Goal: Transaction & Acquisition: Book appointment/travel/reservation

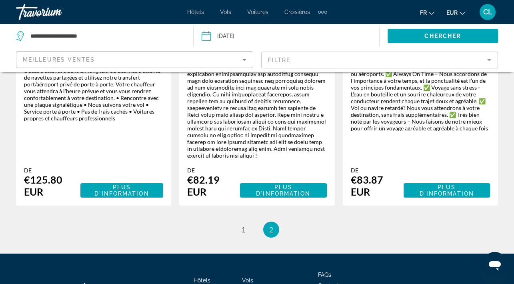
scroll to position [1114, 0]
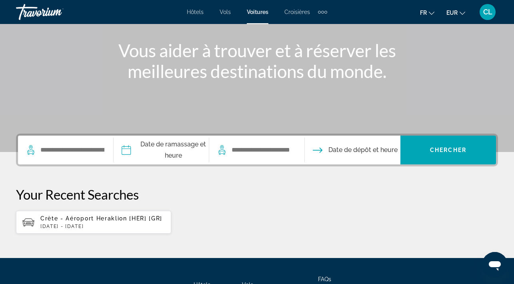
scroll to position [88, 0]
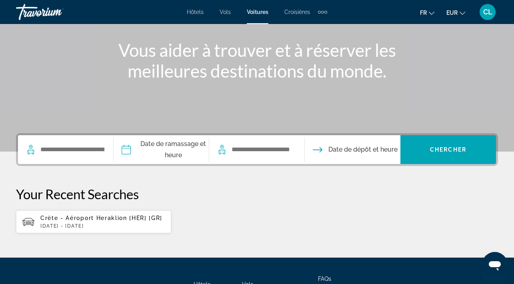
click at [95, 222] on div "Crète - Aéroport Heraklion [HER] [GR] Wed, 22 Oct - Sun, 26 Oct" at bounding box center [102, 222] width 124 height 14
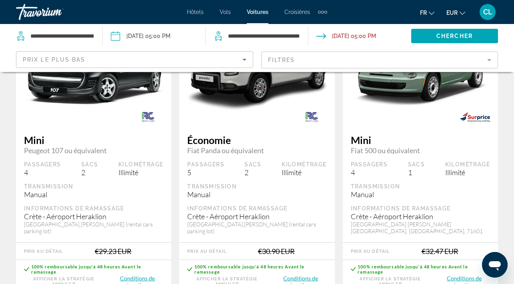
scroll to position [103, 0]
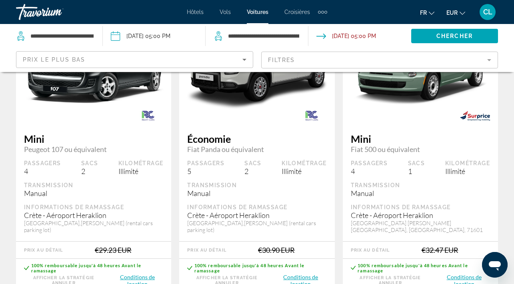
drag, startPoint x: 24, startPoint y: 223, endPoint x: 36, endPoint y: 229, distance: 13.1
click at [36, 229] on div "Heraklion Airport,Nikos Kazantzakis (rental cars parking lot)" at bounding box center [93, 227] width 139 height 14
copy div "Heraklion Airport,Nikos Kazantzakis (rental cars parking lot)"
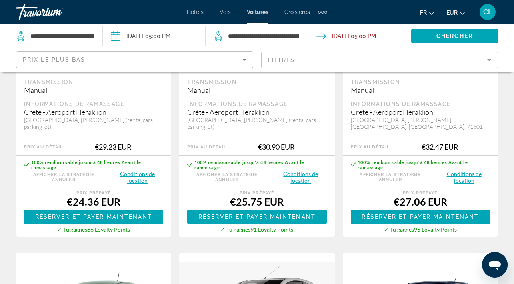
scroll to position [206, 0]
click at [465, 182] on button "Conditions de location" at bounding box center [464, 177] width 52 height 14
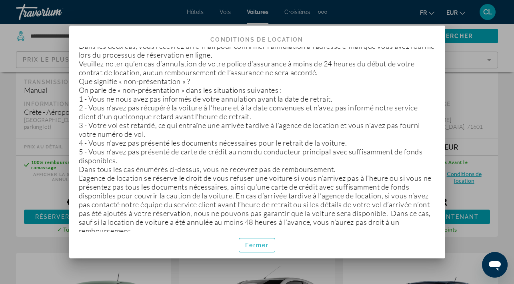
scroll to position [0, 0]
click at [261, 245] on span "Fermer" at bounding box center [257, 245] width 24 height 6
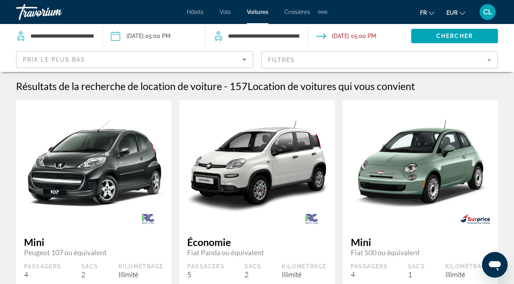
click at [222, 14] on span "Vols" at bounding box center [225, 12] width 11 height 6
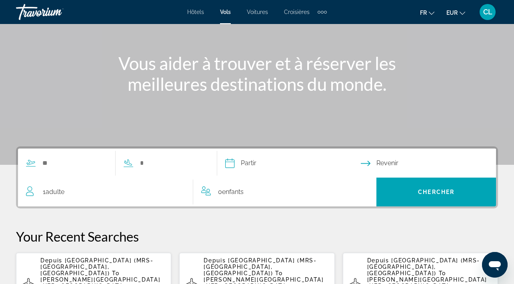
scroll to position [75, 0]
click at [121, 191] on div "1 Adulte Adultes" at bounding box center [109, 191] width 167 height 11
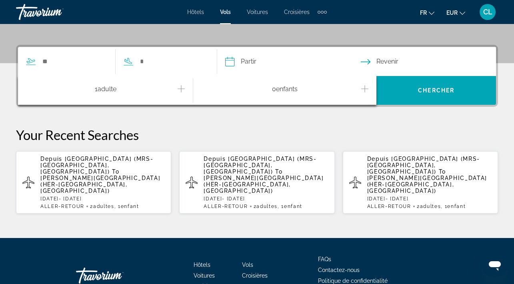
scroll to position [196, 0]
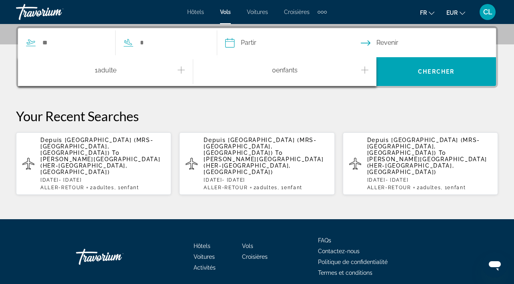
click at [177, 73] on div "1 Adulte Adultes" at bounding box center [109, 72] width 167 height 14
click at [180, 70] on icon "Increment adults" at bounding box center [181, 70] width 7 height 10
click at [359, 70] on div "0 Enfant Enfants" at bounding box center [284, 72] width 167 height 14
click at [366, 68] on icon "Increment children" at bounding box center [364, 70] width 7 height 10
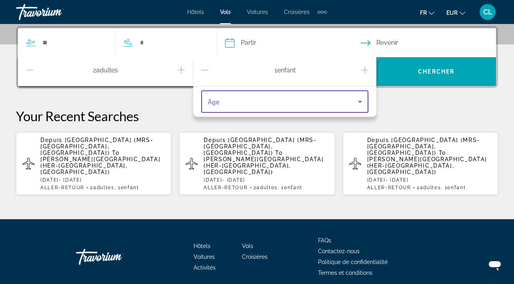
click at [306, 100] on span "Travelers: 2 adults, 1 child" at bounding box center [283, 102] width 150 height 10
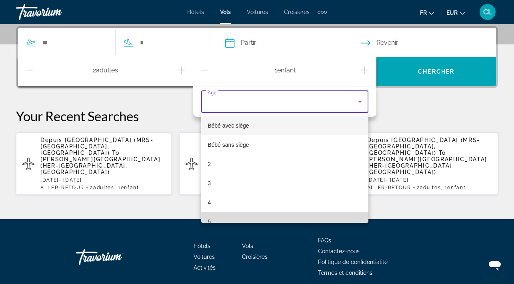
click at [299, 216] on mat-option "5" at bounding box center [284, 221] width 167 height 19
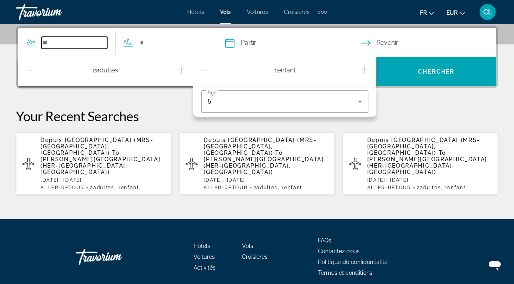
click at [94, 44] on input "Search widget" at bounding box center [75, 43] width 66 height 12
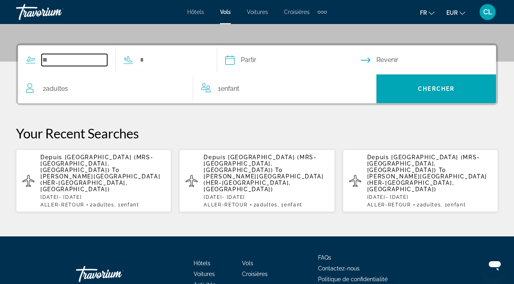
scroll to position [159, 0]
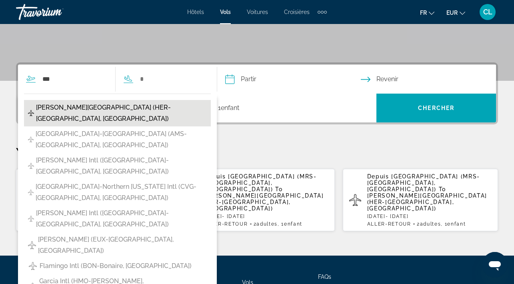
click at [58, 108] on span "[PERSON_NAME][GEOGRAPHIC_DATA] (HER-[GEOGRAPHIC_DATA], [GEOGRAPHIC_DATA])" at bounding box center [121, 113] width 171 height 22
type input "**********"
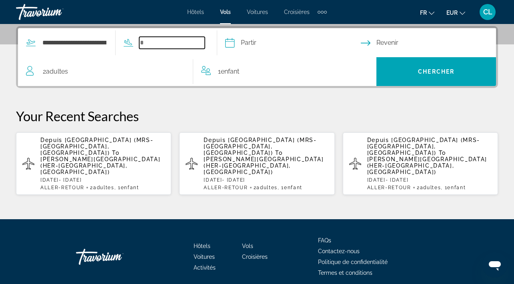
click at [176, 46] on input "Search widget" at bounding box center [172, 43] width 66 height 12
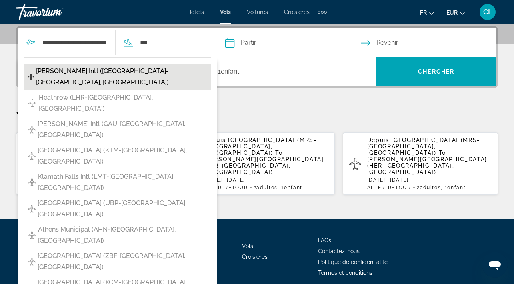
drag, startPoint x: 176, startPoint y: 46, endPoint x: 131, endPoint y: 70, distance: 51.5
click at [131, 70] on span "[PERSON_NAME] Intl ([GEOGRAPHIC_DATA]-[GEOGRAPHIC_DATA], [GEOGRAPHIC_DATA])" at bounding box center [121, 77] width 171 height 22
type input "**********"
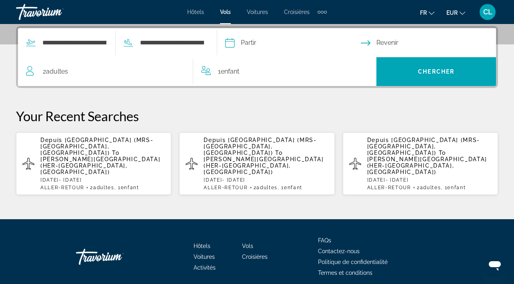
click at [318, 41] on input "Depart date" at bounding box center [292, 43] width 139 height 31
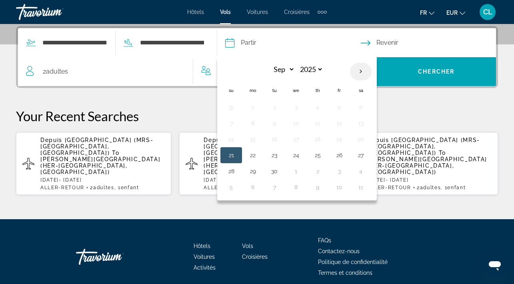
click at [371, 68] on th "Next month" at bounding box center [361, 72] width 22 height 18
select select "*"
click at [238, 170] on button "26" at bounding box center [231, 171] width 13 height 11
type input "**********"
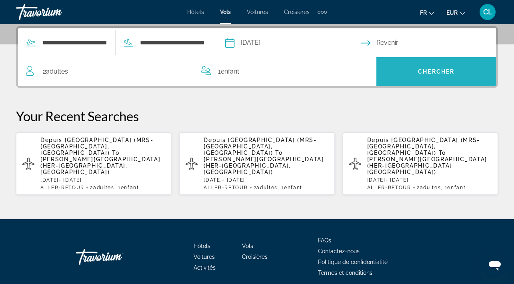
click at [421, 68] on span "Chercher" at bounding box center [436, 71] width 36 height 6
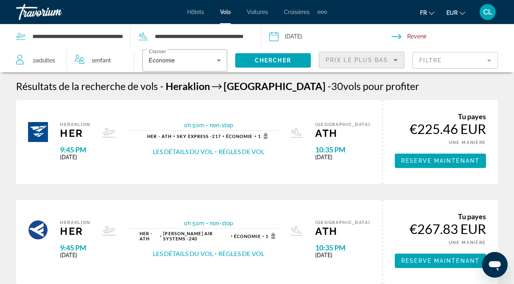
click at [384, 63] on div "Prix ​​le plus bas" at bounding box center [359, 60] width 68 height 10
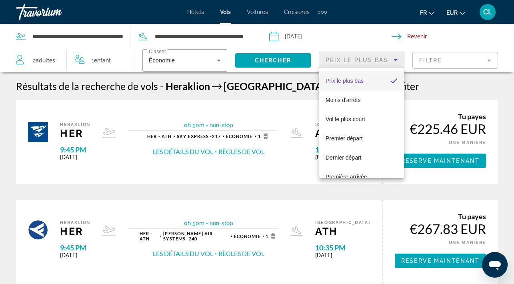
click at [398, 58] on div at bounding box center [257, 142] width 514 height 284
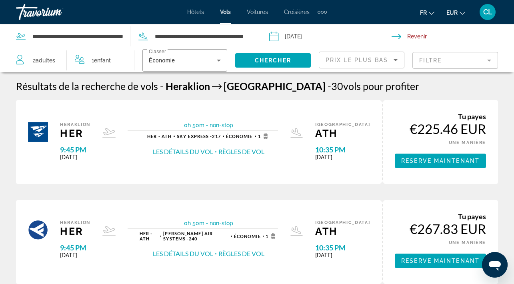
click at [436, 61] on mat-form-field "Filtre" at bounding box center [455, 60] width 86 height 17
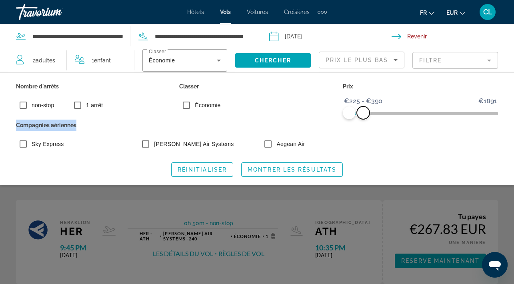
drag, startPoint x: 491, startPoint y: 110, endPoint x: 363, endPoint y: 128, distance: 129.5
click at [363, 128] on div "Nombre d'arrêts non-stop 1 arrêt Classer Économie Prix €225 €1891 €225 €390 €22…" at bounding box center [257, 118] width 490 height 74
click at [295, 171] on span "Montrer les résultats" at bounding box center [291, 169] width 89 height 6
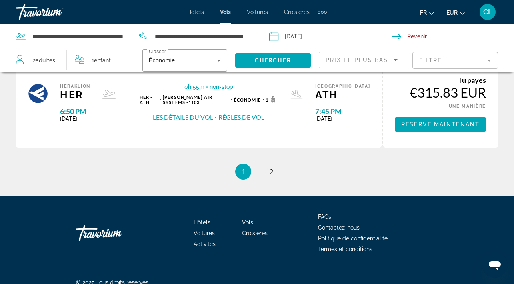
scroll to position [536, 0]
click at [269, 173] on span "2" at bounding box center [271, 171] width 4 height 9
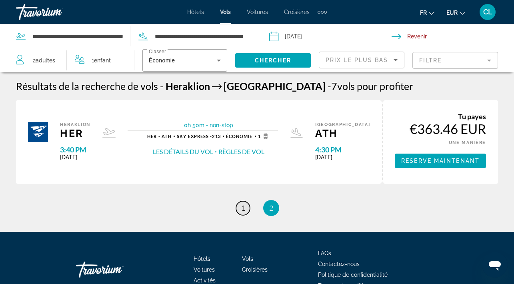
click at [245, 213] on link "page 1" at bounding box center [243, 208] width 14 height 14
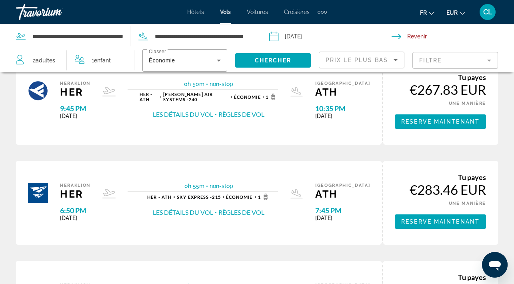
scroll to position [139, 0]
click at [213, 212] on button "Les détails du vol" at bounding box center [183, 212] width 60 height 9
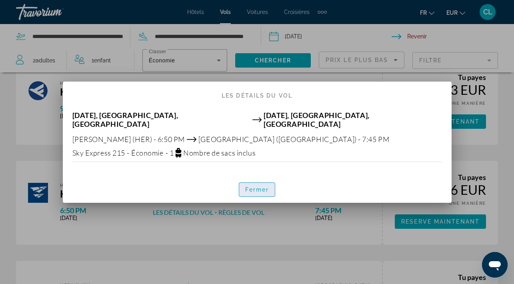
click at [256, 181] on span "button" at bounding box center [257, 189] width 36 height 19
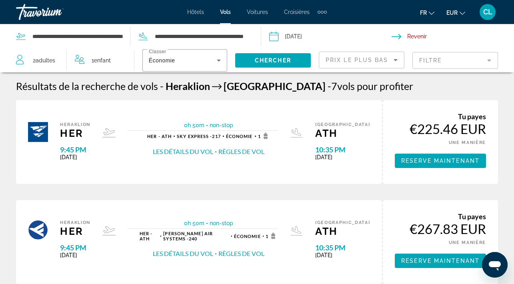
click at [233, 154] on button "Règles de vol" at bounding box center [241, 151] width 46 height 9
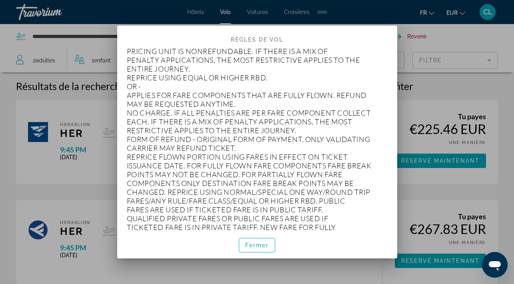
scroll to position [1416, 0]
click at [259, 243] on span "Fermer" at bounding box center [257, 245] width 24 height 6
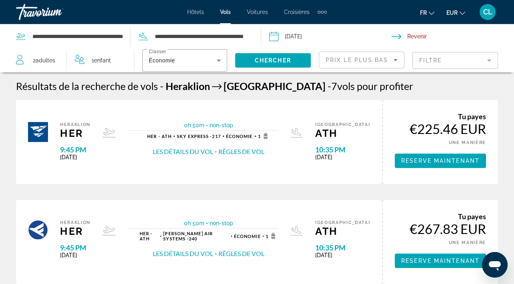
click at [195, 153] on button "Les détails du vol" at bounding box center [183, 151] width 60 height 9
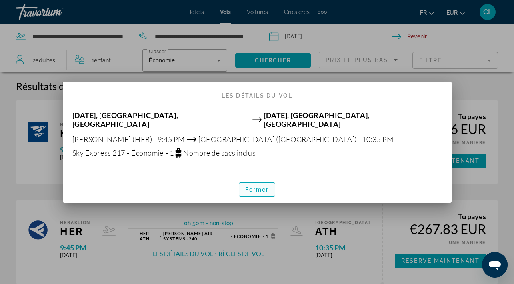
click at [258, 186] on span "Fermer" at bounding box center [257, 189] width 24 height 6
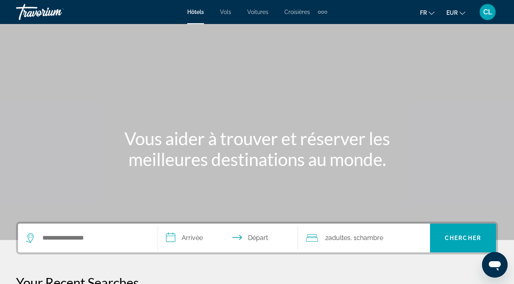
click at [226, 13] on span "Vols" at bounding box center [225, 12] width 11 height 6
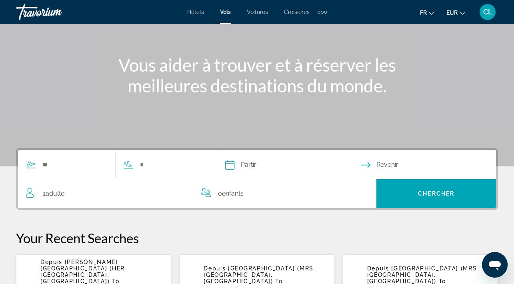
scroll to position [76, 0]
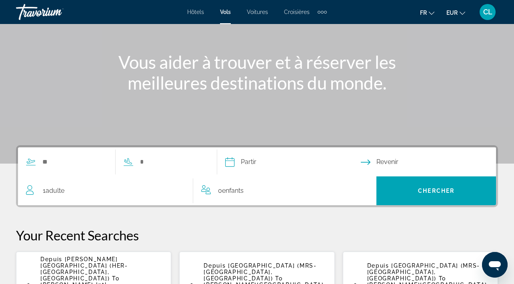
click at [119, 188] on div "1 Adulte Adultes" at bounding box center [109, 190] width 167 height 11
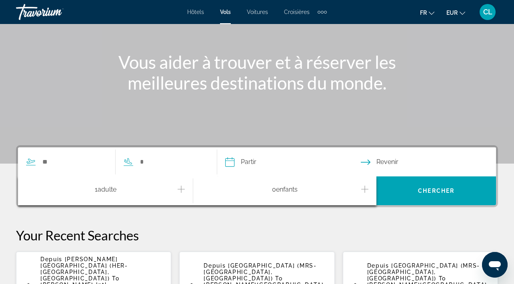
scroll to position [196, 0]
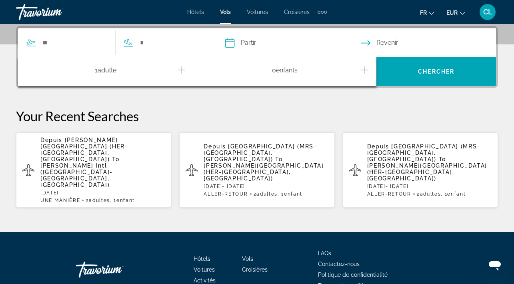
click at [105, 149] on span "[PERSON_NAME][GEOGRAPHIC_DATA] (HER-[GEOGRAPHIC_DATA], [GEOGRAPHIC_DATA])" at bounding box center [84, 150] width 88 height 26
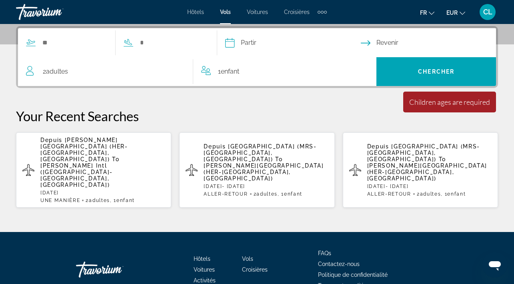
click at [266, 65] on div "1 Enfant Enfants" at bounding box center [284, 71] width 167 height 29
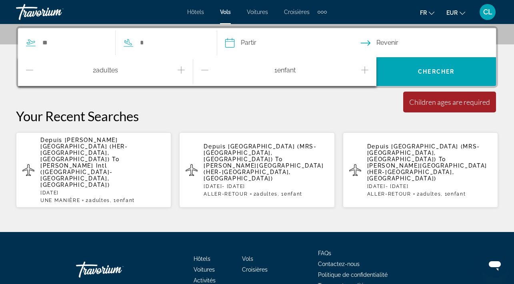
click at [316, 74] on div "1 Enfant Enfants" at bounding box center [284, 72] width 167 height 14
click at [368, 71] on button "Increment children" at bounding box center [364, 72] width 7 height 14
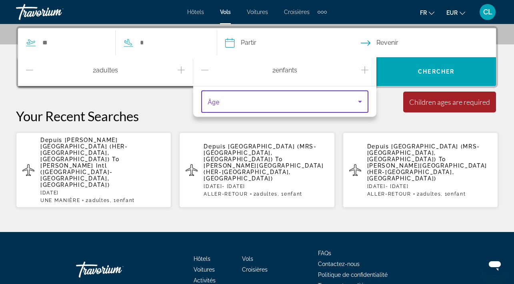
click at [332, 102] on span "Travelers: 2 adults, 2 children" at bounding box center [283, 102] width 150 height 10
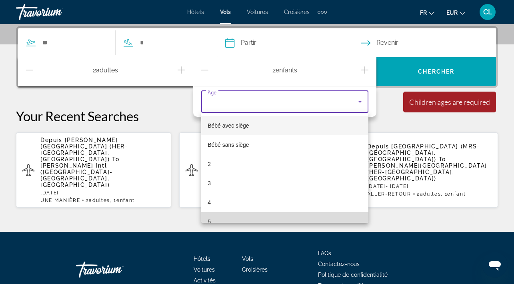
click at [245, 212] on mat-option "5" at bounding box center [284, 221] width 167 height 19
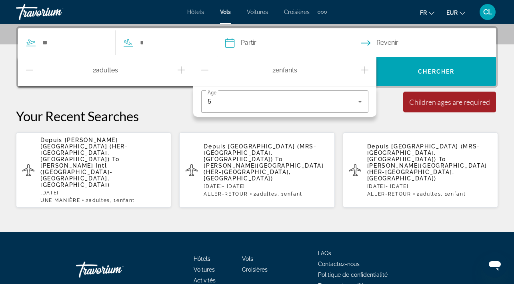
click at [208, 70] on icon "Decrement children" at bounding box center [204, 70] width 7 height 0
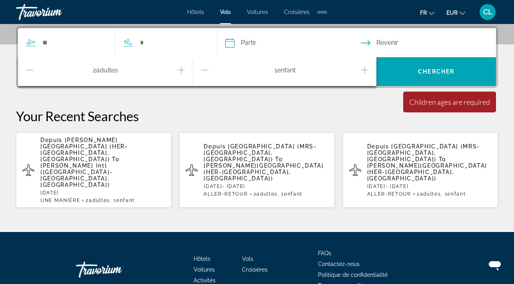
click at [327, 60] on div "1 Enfant Enfants" at bounding box center [284, 71] width 167 height 29
click at [357, 67] on div "1 Enfant Enfants" at bounding box center [284, 72] width 167 height 14
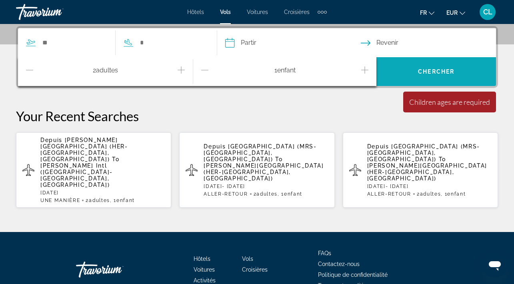
click at [427, 77] on span "Search widget" at bounding box center [436, 71] width 120 height 19
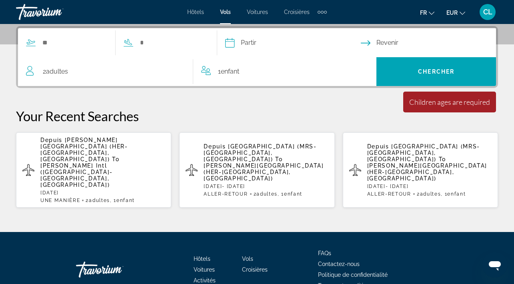
click at [288, 90] on div "Partir Sep *** *** *** *** *** *** *** *** *** *** *** *** 2025 **** **** **** …" at bounding box center [257, 117] width 514 height 182
click at [285, 72] on div "1 Enfant Enfants" at bounding box center [284, 71] width 167 height 11
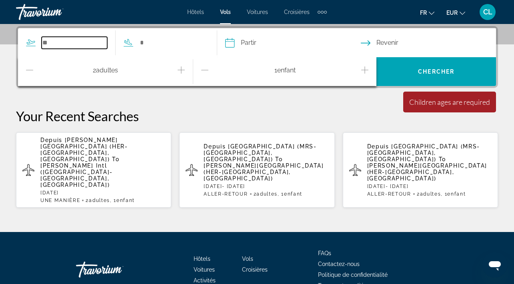
click at [80, 46] on input "Search widget" at bounding box center [75, 43] width 66 height 12
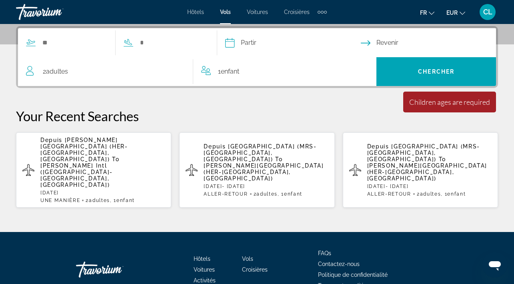
click at [73, 162] on span "[PERSON_NAME] Intl ([GEOGRAPHIC_DATA]-[GEOGRAPHIC_DATA], [GEOGRAPHIC_DATA])" at bounding box center [76, 175] width 72 height 26
click at [113, 162] on span "[PERSON_NAME] Intl ([GEOGRAPHIC_DATA]-[GEOGRAPHIC_DATA], [GEOGRAPHIC_DATA])" at bounding box center [76, 175] width 72 height 26
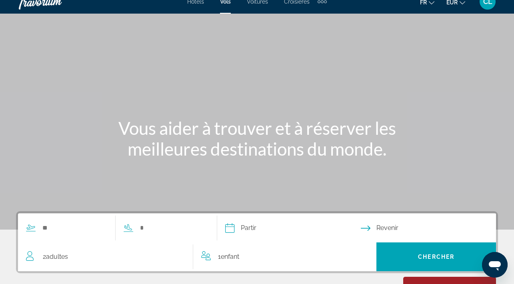
scroll to position [0, 0]
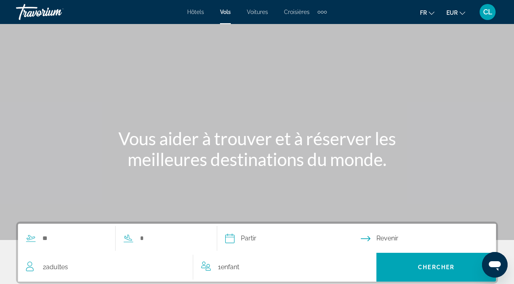
click at [195, 12] on span "Hôtels" at bounding box center [195, 12] width 17 height 6
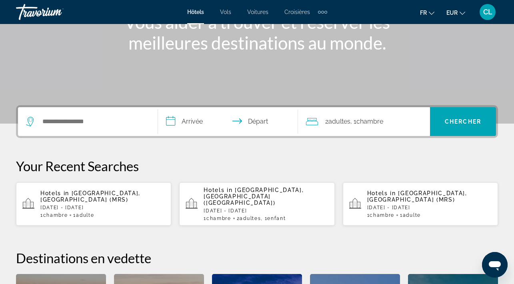
scroll to position [118, 0]
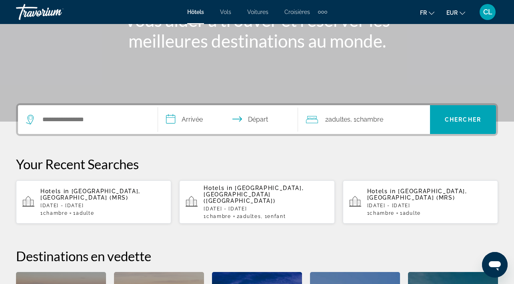
click at [255, 206] on p "[DATE] - [DATE]" at bounding box center [266, 209] width 124 height 6
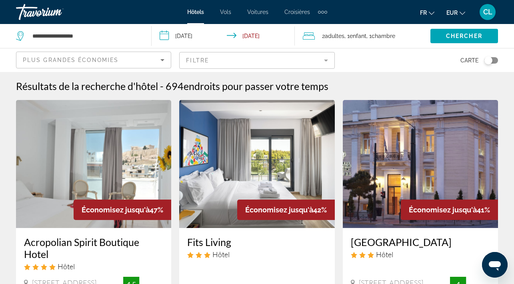
click at [259, 33] on input "**********" at bounding box center [225, 37] width 147 height 26
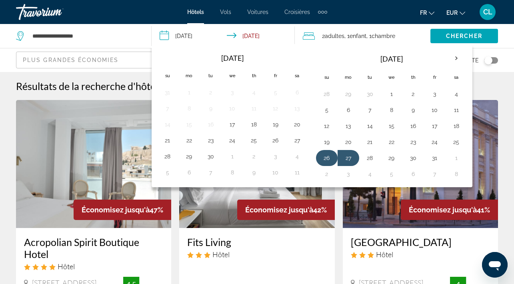
click at [329, 155] on button "26" at bounding box center [326, 157] width 13 height 11
click at [374, 160] on button "28" at bounding box center [369, 157] width 13 height 11
type input "**********"
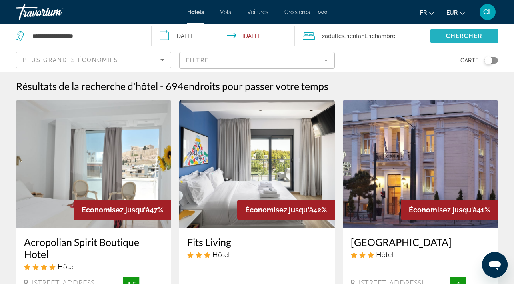
click at [457, 33] on span "Chercher" at bounding box center [464, 36] width 36 height 6
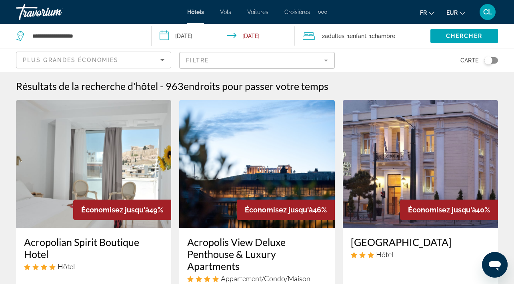
click at [492, 58] on div "Toggle map" at bounding box center [491, 60] width 14 height 6
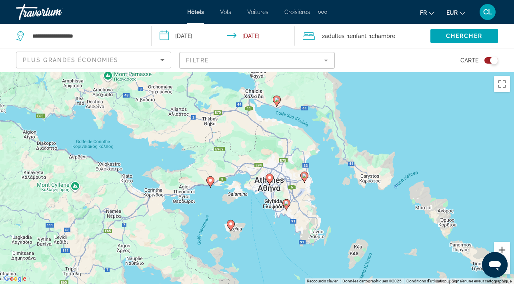
click at [503, 247] on button "Zoom avant" at bounding box center [502, 250] width 16 height 16
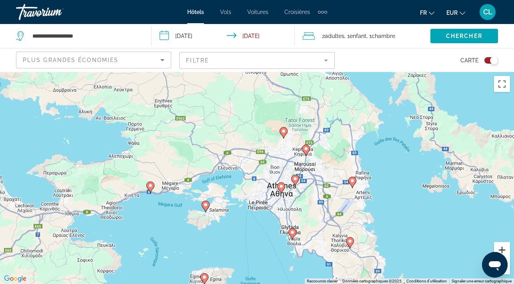
click at [503, 247] on button "Zoom avant" at bounding box center [502, 250] width 16 height 16
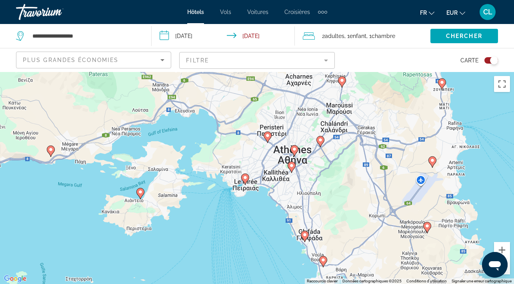
drag, startPoint x: 457, startPoint y: 256, endPoint x: 444, endPoint y: 208, distance: 49.7
click at [444, 208] on div "Pour activer le glissement avec le clavier, appuyez sur Alt+Entrée. Une fois ce…" at bounding box center [257, 178] width 514 height 212
click at [505, 244] on button "Zoom avant" at bounding box center [502, 250] width 16 height 16
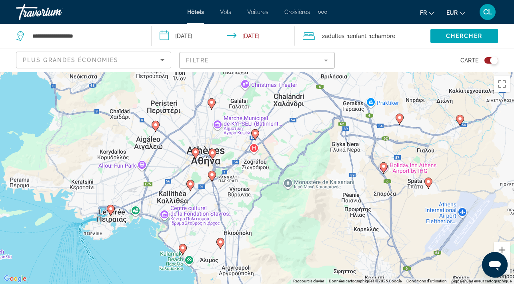
drag, startPoint x: 441, startPoint y: 174, endPoint x: 317, endPoint y: 198, distance: 125.8
click at [317, 198] on div "Pour activer le glissement avec le clavier, appuyez sur Alt+Entrée. Une fois ce…" at bounding box center [257, 178] width 514 height 212
click at [212, 152] on image "Main content" at bounding box center [212, 152] width 5 height 5
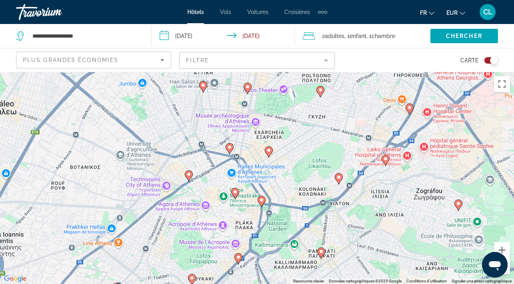
click at [256, 62] on mat-form-field "Filtre" at bounding box center [256, 60] width 155 height 17
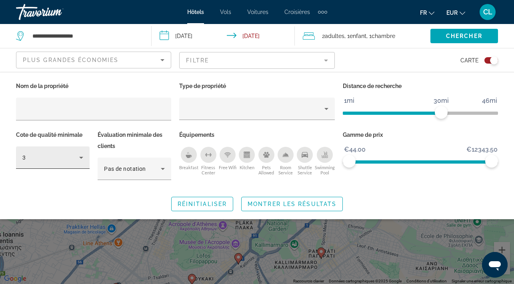
click at [87, 156] on div "3" at bounding box center [53, 157] width 74 height 22
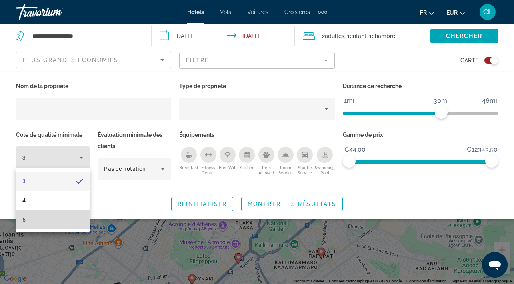
click at [53, 218] on mat-option "5" at bounding box center [53, 219] width 74 height 19
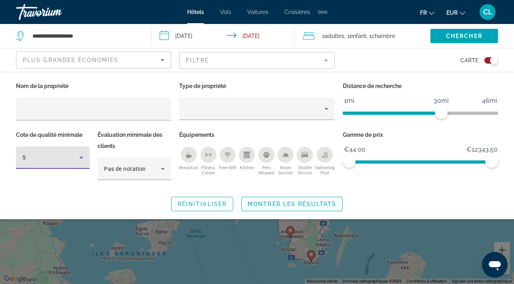
click at [300, 201] on span "Montrer les résultats" at bounding box center [291, 204] width 89 height 6
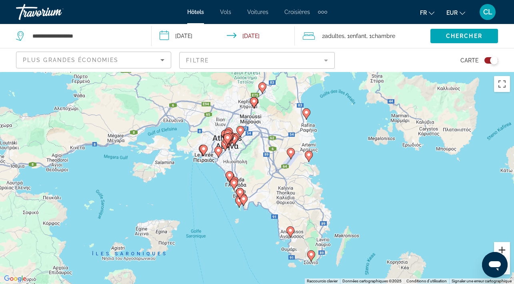
click at [507, 248] on button "Zoom avant" at bounding box center [502, 250] width 16 height 16
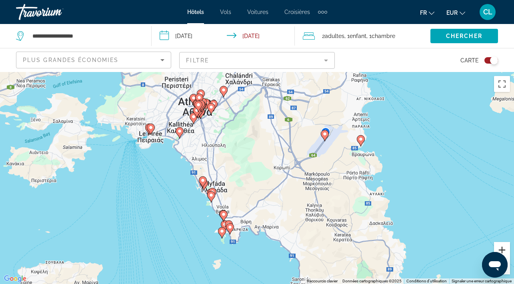
click at [507, 248] on button "Zoom avant" at bounding box center [502, 250] width 16 height 16
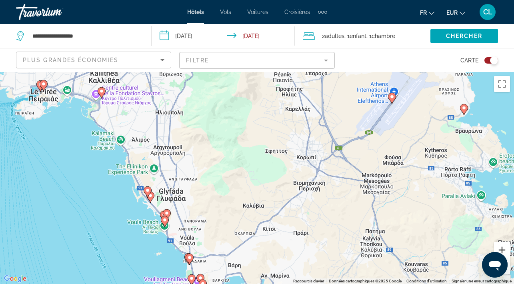
click at [507, 248] on button "Zoom avant" at bounding box center [502, 250] width 16 height 16
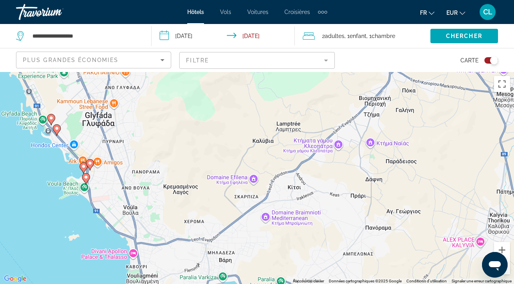
drag, startPoint x: 340, startPoint y: 156, endPoint x: 353, endPoint y: 64, distance: 92.9
click at [353, 72] on div "**********" at bounding box center [257, 214] width 514 height 284
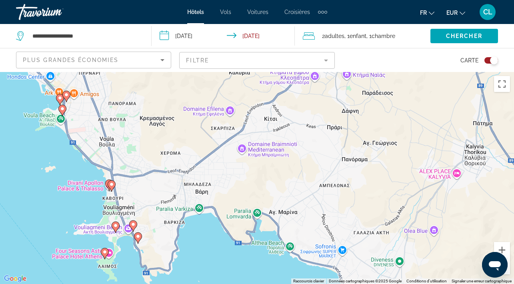
drag, startPoint x: 298, startPoint y: 179, endPoint x: 275, endPoint y: 110, distance: 73.5
click at [275, 110] on div "Pour naviguer, appuyez sur les touches fléchées. Pour activer le glissement ave…" at bounding box center [257, 178] width 514 height 212
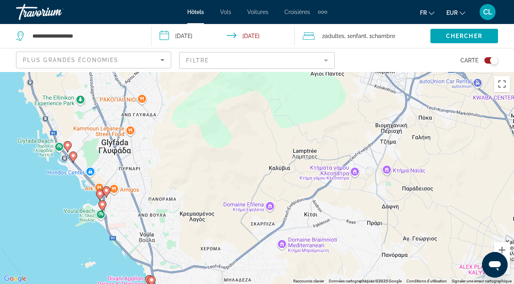
drag, startPoint x: 139, startPoint y: 110, endPoint x: 179, endPoint y: 206, distance: 104.7
click at [179, 206] on div "Pour naviguer, appuyez sur les touches fléchées. Pour activer le glissement ave…" at bounding box center [257, 178] width 514 height 212
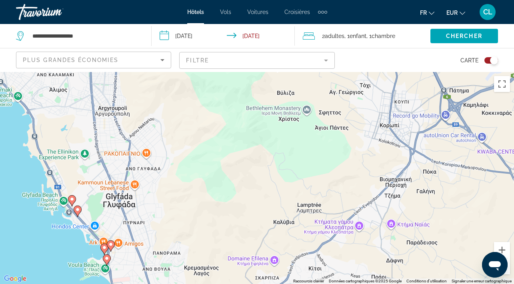
drag, startPoint x: 180, startPoint y: 209, endPoint x: 184, endPoint y: 264, distance: 55.0
click at [184, 264] on div "Pour naviguer, appuyez sur les touches fléchées. Pour activer le glissement ave…" at bounding box center [257, 178] width 514 height 212
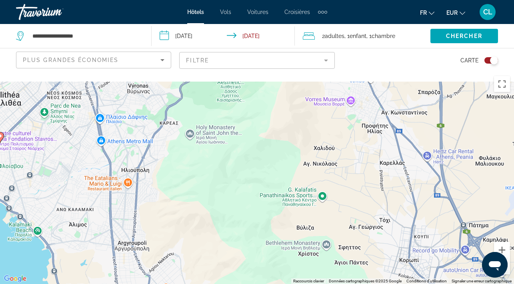
drag, startPoint x: 185, startPoint y: 94, endPoint x: 204, endPoint y: 229, distance: 137.0
click at [204, 229] on div "Pour naviguer, appuyez sur les touches fléchées. Pour activer le glissement ave…" at bounding box center [257, 178] width 514 height 212
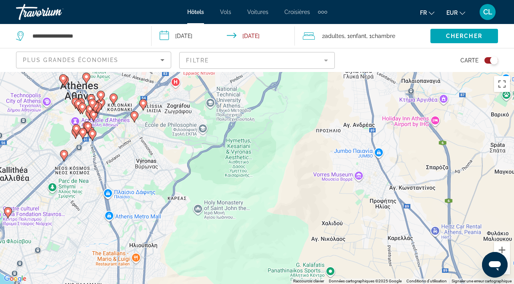
drag, startPoint x: 204, startPoint y: 232, endPoint x: 212, endPoint y: 308, distance: 77.1
click at [212, 283] on html "**********" at bounding box center [257, 142] width 514 height 284
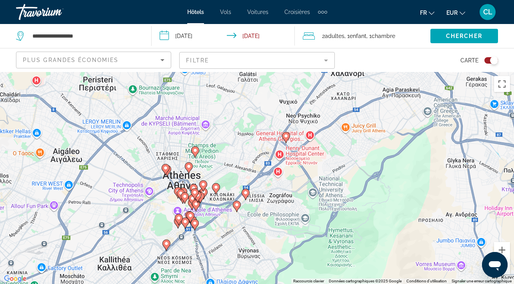
drag, startPoint x: 131, startPoint y: 162, endPoint x: 234, endPoint y: 251, distance: 136.6
click at [234, 251] on div "Pour naviguer, appuyez sur les touches fléchées. Pour activer le glissement ave…" at bounding box center [257, 178] width 514 height 212
click at [504, 245] on button "Zoom avant" at bounding box center [502, 250] width 16 height 16
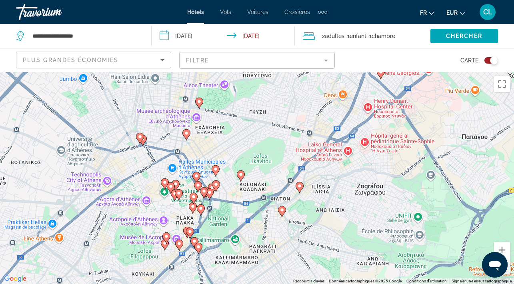
drag, startPoint x: 189, startPoint y: 216, endPoint x: 257, endPoint y: 186, distance: 73.9
click at [257, 186] on div "Pour naviguer, appuyez sur les touches fléchées. Pour activer le glissement ave…" at bounding box center [257, 178] width 514 height 212
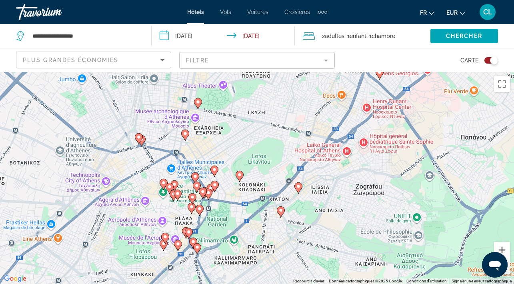
click at [503, 245] on button "Zoom avant" at bounding box center [502, 250] width 16 height 16
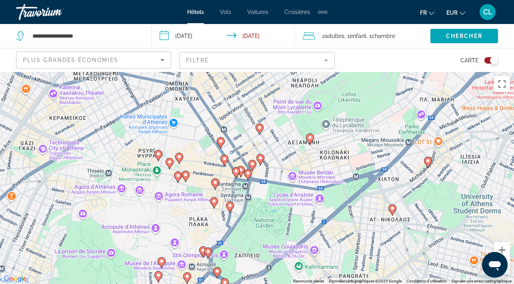
drag, startPoint x: 214, startPoint y: 216, endPoint x: 302, endPoint y: 174, distance: 98.0
click at [302, 174] on div "Pour naviguer, appuyez sur les touches fléchées. Pour activer le glissement ave…" at bounding box center [257, 178] width 514 height 212
click at [215, 202] on image "Main content" at bounding box center [214, 201] width 5 height 5
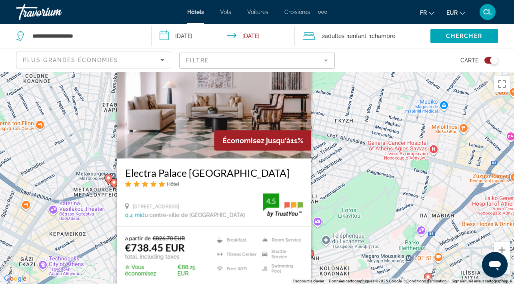
click at [114, 183] on image "Main content" at bounding box center [114, 182] width 5 height 5
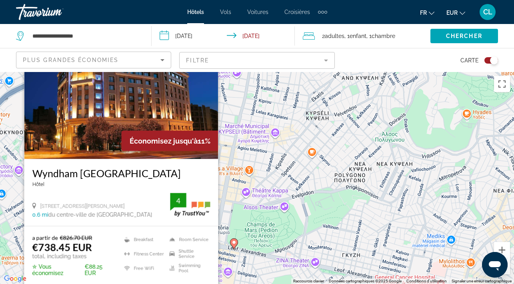
click at [234, 224] on div "Pour activer le glissement avec le clavier, appuyez sur Alt+Entrée. Une fois ce…" at bounding box center [257, 178] width 514 height 212
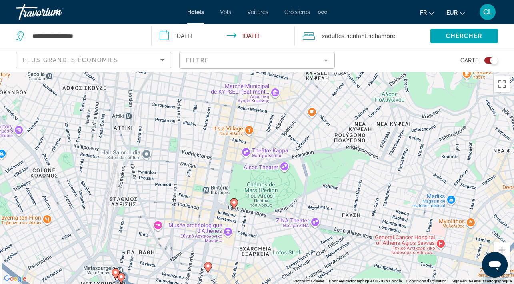
drag, startPoint x: 234, startPoint y: 220, endPoint x: 234, endPoint y: 151, distance: 69.6
click at [234, 151] on div "Pour activer le glissement avec le clavier, appuyez sur Alt+Entrée. Une fois ce…" at bounding box center [257, 178] width 514 height 212
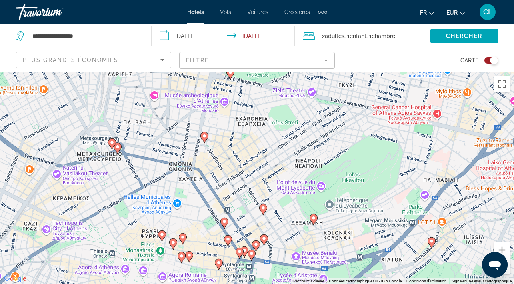
drag, startPoint x: 234, startPoint y: 151, endPoint x: 230, endPoint y: 77, distance: 73.7
click at [230, 77] on g "Main content" at bounding box center [230, 73] width 8 height 11
click at [174, 243] on image "Main content" at bounding box center [173, 242] width 5 height 5
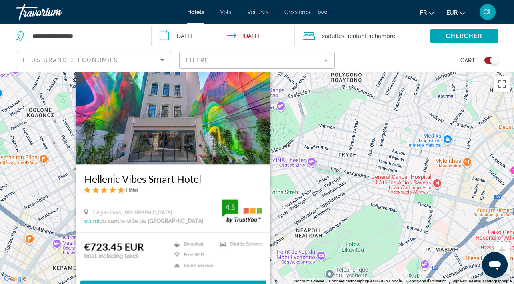
click at [312, 207] on div "Pour activer le glissement avec le clavier, appuyez sur Alt+Entrée. Une fois ce…" at bounding box center [257, 178] width 514 height 212
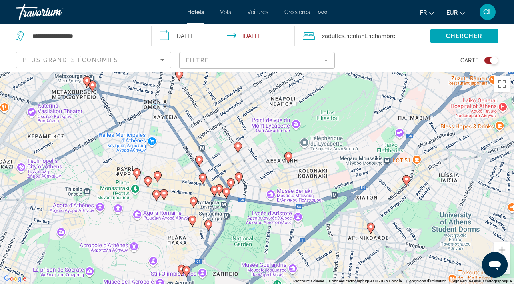
drag, startPoint x: 312, startPoint y: 207, endPoint x: 287, endPoint y: 73, distance: 135.9
click at [287, 73] on div "Pour activer le glissement avec le clavier, appuyez sur Alt+Entrée. Une fois ce…" at bounding box center [257, 178] width 514 height 212
click at [166, 196] on icon "Main content" at bounding box center [163, 195] width 7 height 10
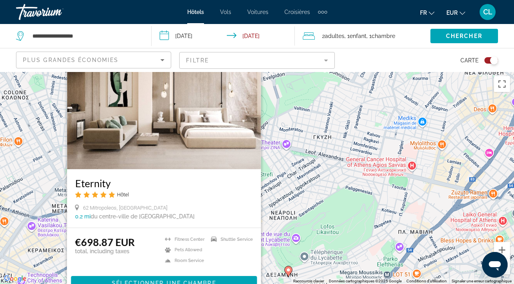
click at [293, 201] on div "Pour activer le glissement avec le clavier, appuyez sur Alt+Entrée. Une fois ce…" at bounding box center [257, 178] width 514 height 212
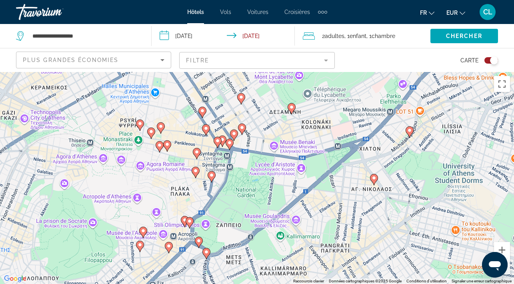
drag, startPoint x: 199, startPoint y: 213, endPoint x: 202, endPoint y: 45, distance: 168.4
click at [202, 72] on div "**********" at bounding box center [257, 214] width 514 height 284
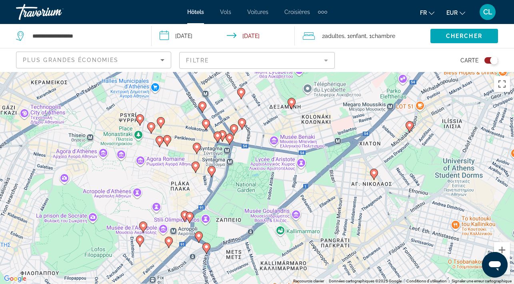
click at [143, 226] on image "Main content" at bounding box center [143, 225] width 5 height 5
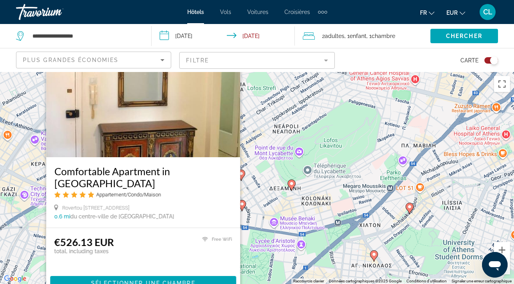
click at [321, 184] on div "Pour activer le glissement avec le clavier, appuyez sur Alt+Entrée. Une fois ce…" at bounding box center [257, 178] width 514 height 212
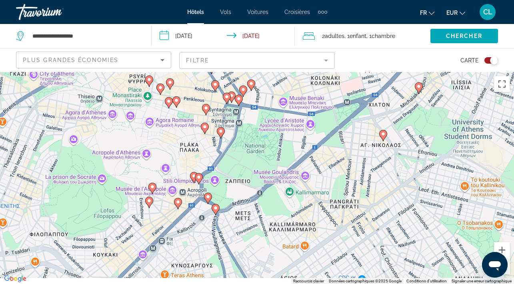
drag, startPoint x: 229, startPoint y: 206, endPoint x: 238, endPoint y: 83, distance: 123.1
click at [238, 83] on div "Pour activer le glissement avec le clavier, appuyez sur Alt+Entrée. Une fois ce…" at bounding box center [257, 178] width 514 height 212
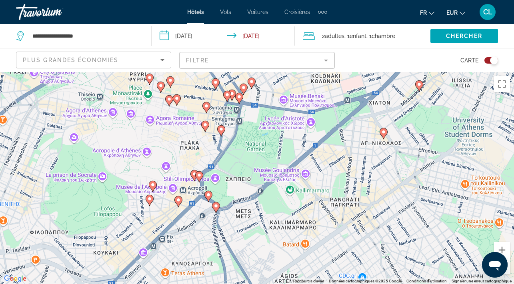
click at [150, 197] on image "Main content" at bounding box center [149, 198] width 5 height 5
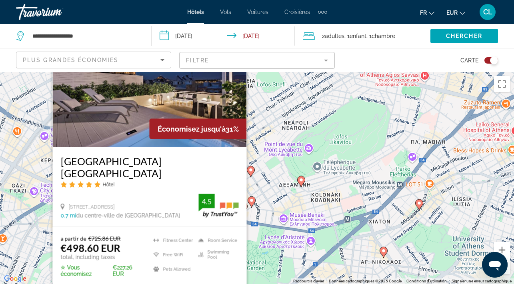
click at [280, 193] on div "Pour activer le glissement avec le clavier, appuyez sur Alt+Entrée. Une fois ce…" at bounding box center [257, 178] width 514 height 212
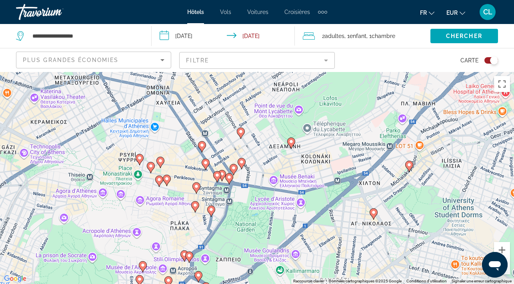
drag, startPoint x: 200, startPoint y: 214, endPoint x: 190, endPoint y: 171, distance: 43.7
click at [190, 171] on div "Pour activer le glissement avec le clavier, appuyez sur Alt+Entrée. Une fois ce…" at bounding box center [257, 178] width 514 height 212
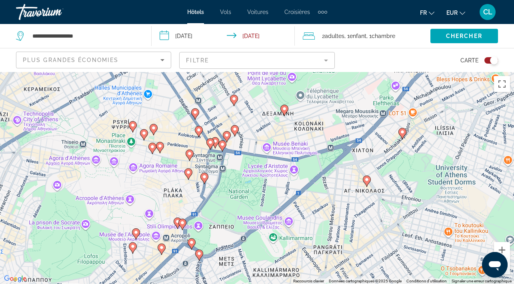
drag, startPoint x: 188, startPoint y: 165, endPoint x: 182, endPoint y: 134, distance: 31.4
click at [182, 134] on div "Pour activer le glissement avec le clavier, appuyez sur Alt+Entrée. Une fois ce…" at bounding box center [257, 178] width 514 height 212
click at [162, 147] on image "Main content" at bounding box center [160, 146] width 5 height 5
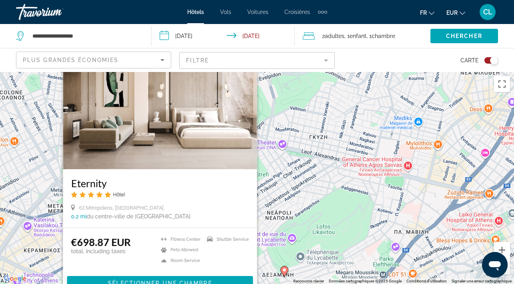
click at [272, 198] on div "Pour activer le glissement avec le clavier, appuyez sur Alt+Entrée. Une fois ce…" at bounding box center [257, 178] width 514 height 212
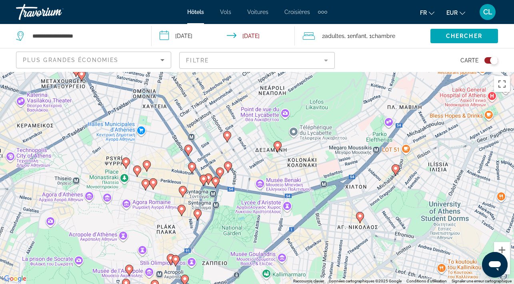
drag, startPoint x: 189, startPoint y: 248, endPoint x: 182, endPoint y: 122, distance: 126.1
click at [182, 122] on div "Pour activer le glissement avec le clavier, appuyez sur Alt+Entrée. Une fois ce…" at bounding box center [257, 178] width 514 height 212
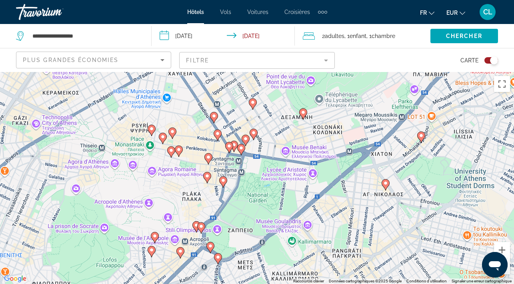
drag, startPoint x: 124, startPoint y: 206, endPoint x: 150, endPoint y: 174, distance: 41.0
click at [150, 174] on div "Pour activer le glissement avec le clavier, appuyez sur Alt+Entrée. Une fois ce…" at bounding box center [257, 178] width 514 height 212
click at [195, 225] on image "Main content" at bounding box center [196, 225] width 5 height 5
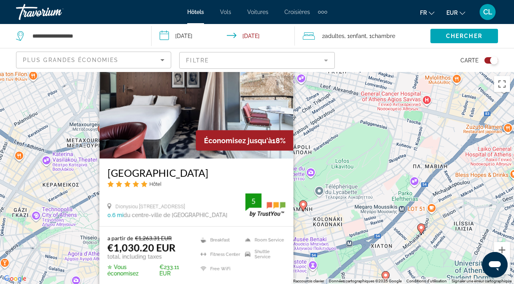
click at [332, 190] on div "Pour activer le glissement avec le clavier, appuyez sur Alt+Entrée. Une fois ce…" at bounding box center [257, 178] width 514 height 212
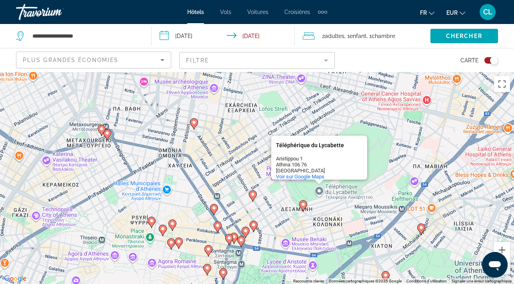
click at [302, 205] on image "Main content" at bounding box center [303, 204] width 5 height 5
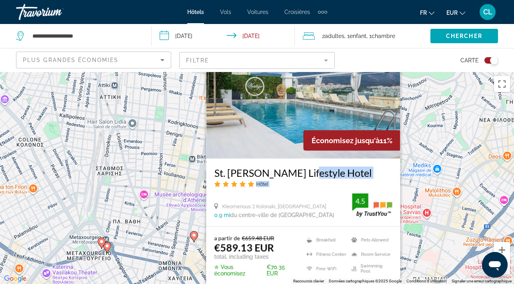
drag, startPoint x: 304, startPoint y: 198, endPoint x: 303, endPoint y: 175, distance: 22.4
click at [303, 175] on div "St. [PERSON_NAME] Lifestyle Hotel Hôtel Kleomenous 2 Kolonaki, [GEOGRAPHIC_DATA…" at bounding box center [303, 193] width 194 height 68
click at [257, 102] on img "Main content" at bounding box center [303, 95] width 194 height 128
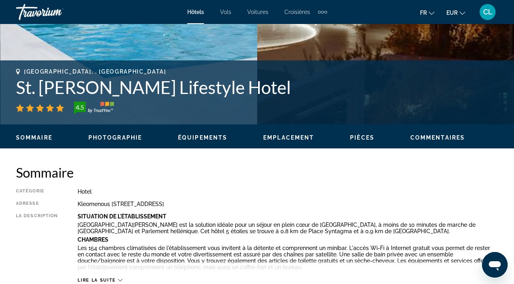
scroll to position [279, 0]
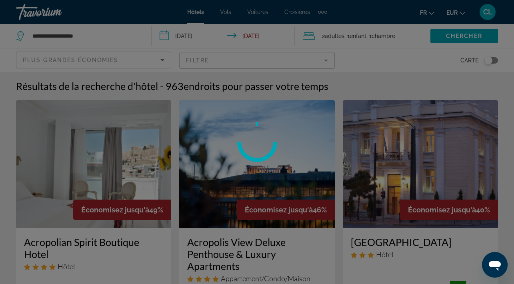
click at [321, 61] on div at bounding box center [257, 142] width 514 height 284
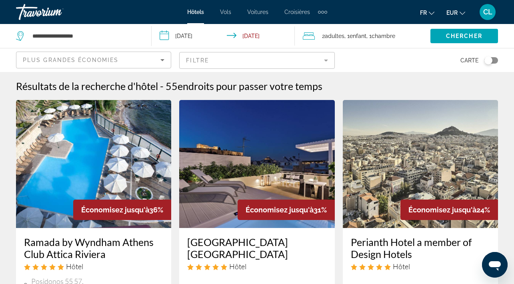
click at [327, 60] on mat-form-field "Filtre" at bounding box center [256, 60] width 155 height 17
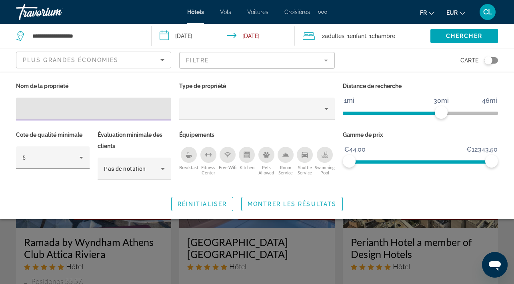
click at [308, 156] on icon "Shuttle Service" at bounding box center [304, 155] width 6 height 6
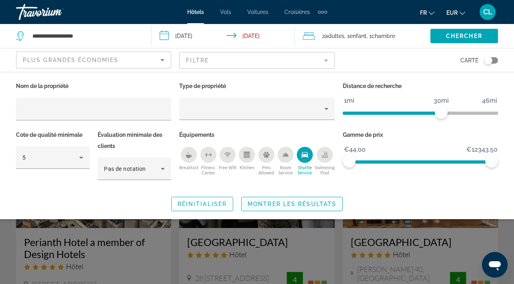
click at [292, 203] on span "Montrer les résultats" at bounding box center [291, 204] width 89 height 6
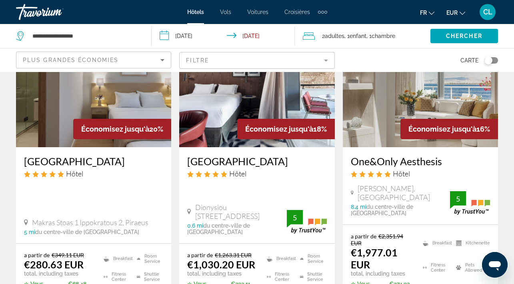
scroll to position [395, 0]
click at [55, 157] on h3 "[GEOGRAPHIC_DATA]" at bounding box center [93, 161] width 139 height 12
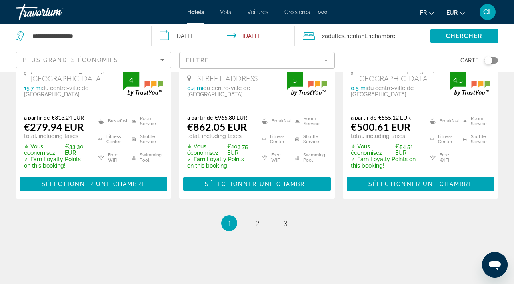
scroll to position [1207, 0]
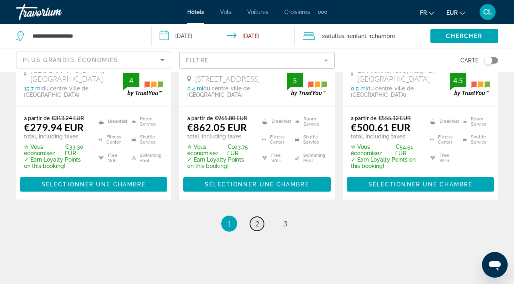
click at [256, 219] on span "2" at bounding box center [257, 223] width 4 height 9
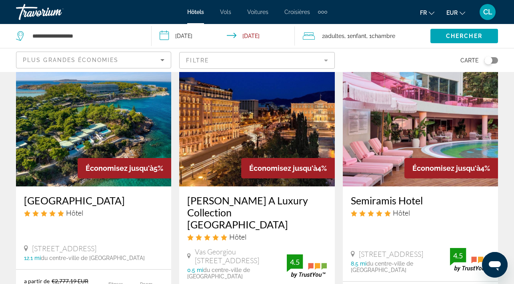
scroll to position [727, 0]
click at [395, 194] on h3 "Semiramis Hotel" at bounding box center [420, 200] width 139 height 12
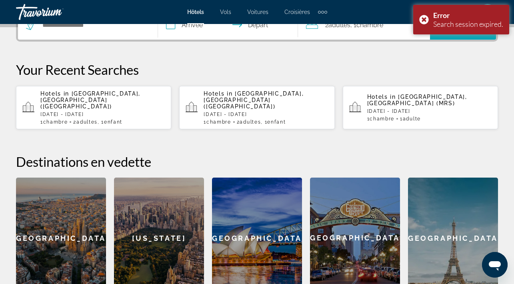
scroll to position [214, 0]
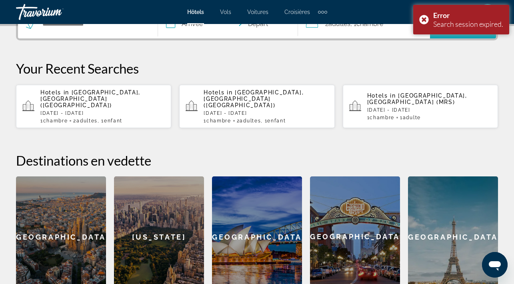
click at [125, 95] on span "[GEOGRAPHIC_DATA], [GEOGRAPHIC_DATA] ([GEOGRAPHIC_DATA])" at bounding box center [90, 98] width 100 height 19
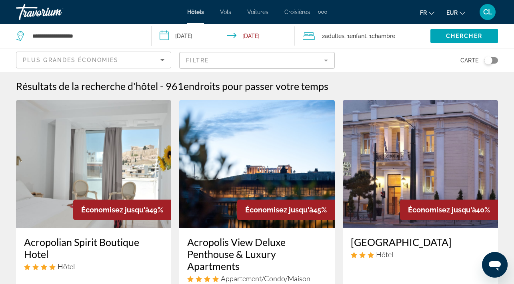
click at [86, 166] on img "Main content" at bounding box center [93, 164] width 155 height 128
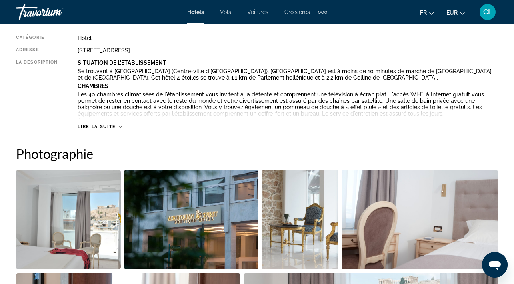
scroll to position [433, 0]
click at [103, 127] on span "Lire la suite" at bounding box center [97, 126] width 38 height 5
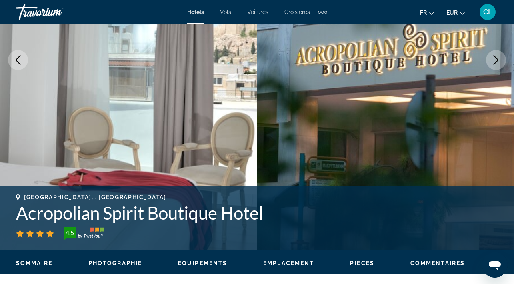
scroll to position [218, 0]
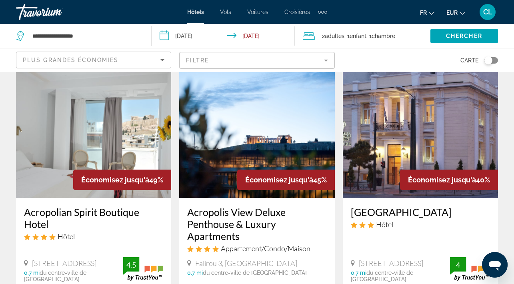
scroll to position [27, 0]
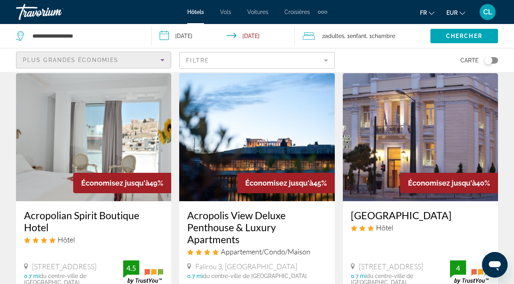
click at [164, 60] on icon "Sort by" at bounding box center [162, 60] width 4 height 2
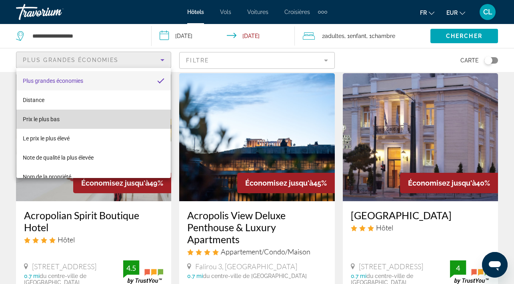
click at [93, 126] on mat-option "Prix le plus bas" at bounding box center [93, 119] width 154 height 19
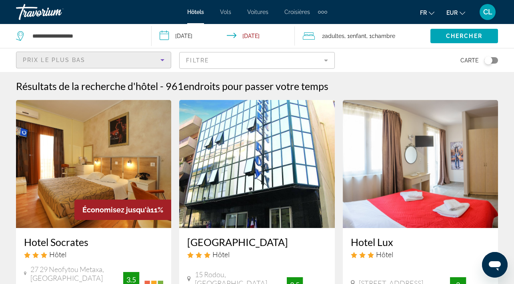
click at [238, 55] on mat-form-field "Filtre" at bounding box center [256, 60] width 155 height 17
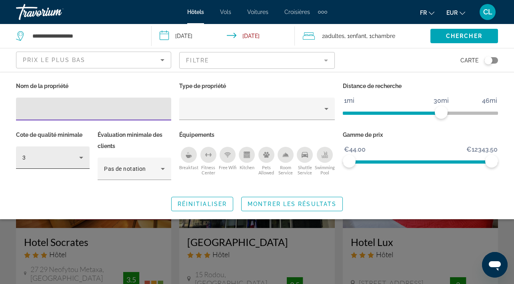
click at [79, 156] on icon "Hotel Filters" at bounding box center [81, 158] width 10 height 10
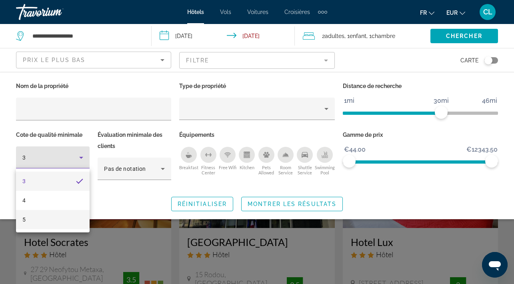
click at [52, 218] on mat-option "5" at bounding box center [53, 219] width 74 height 19
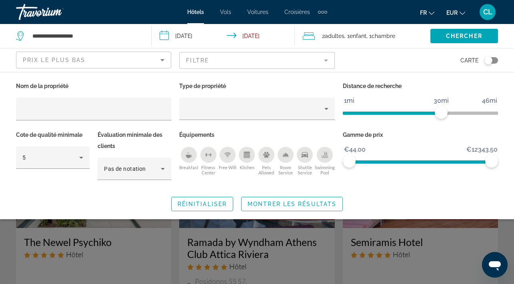
click at [305, 155] on icon "Shuttle Service" at bounding box center [304, 155] width 6 height 6
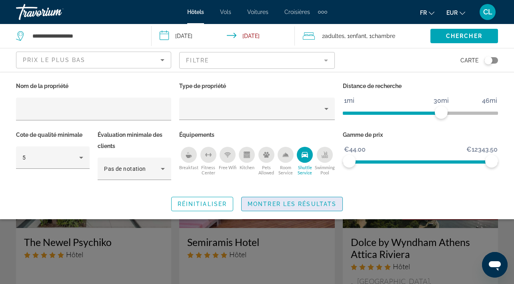
click at [298, 200] on span "Search widget" at bounding box center [292, 203] width 101 height 19
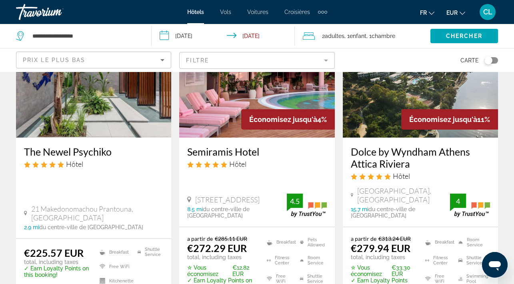
scroll to position [90, 0]
click at [88, 117] on img "Main content" at bounding box center [93, 74] width 155 height 128
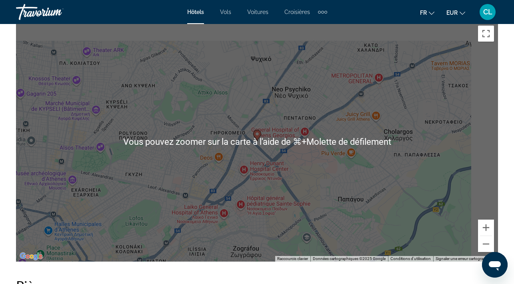
scroll to position [922, 0]
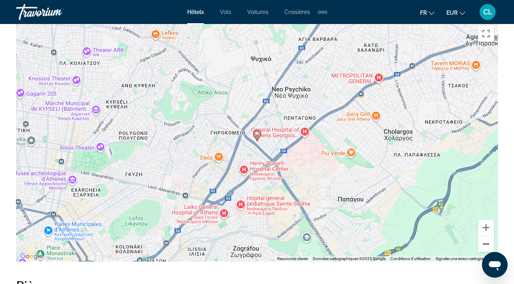
click at [482, 247] on button "Zoom arrière" at bounding box center [486, 244] width 16 height 16
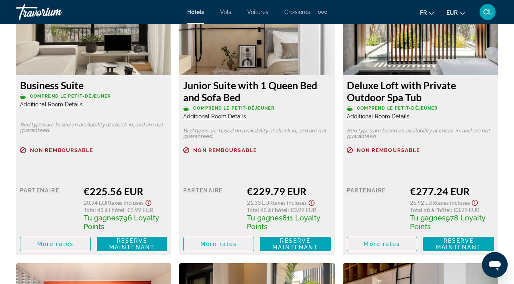
scroll to position [1298, 0]
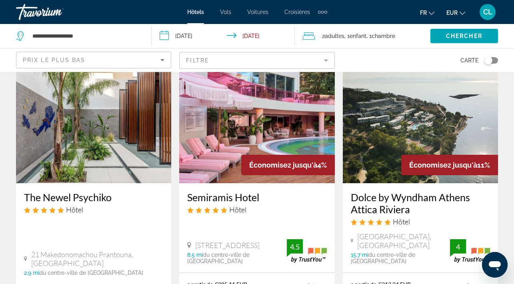
scroll to position [44, 0]
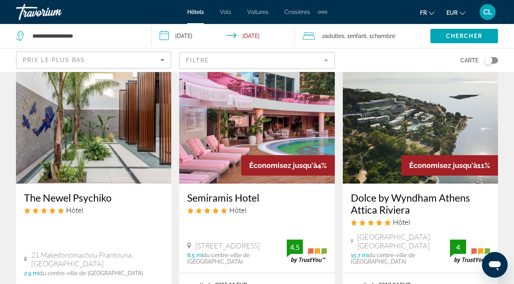
click at [259, 123] on img "Main content" at bounding box center [256, 120] width 155 height 128
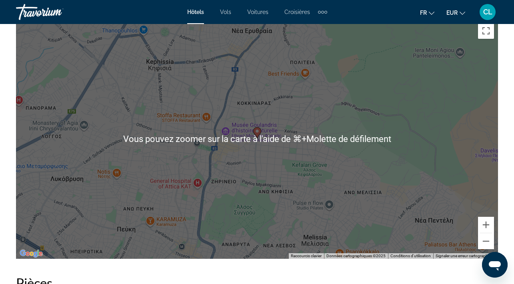
scroll to position [917, 0]
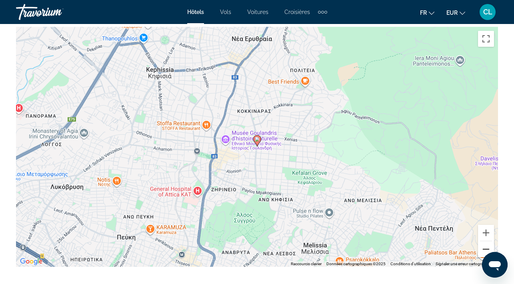
click at [483, 247] on button "Zoom arrière" at bounding box center [486, 249] width 16 height 16
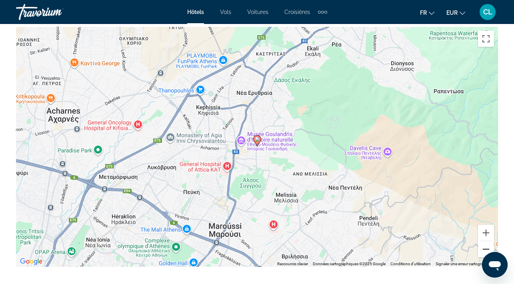
click at [483, 248] on button "Zoom arrière" at bounding box center [486, 249] width 16 height 16
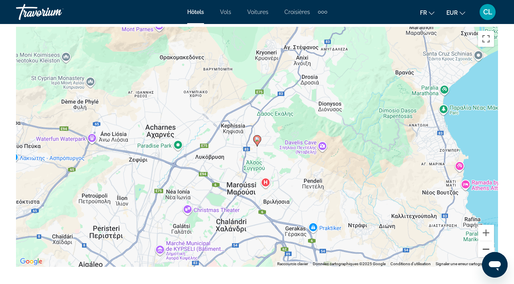
click at [483, 248] on button "Zoom arrière" at bounding box center [486, 249] width 16 height 16
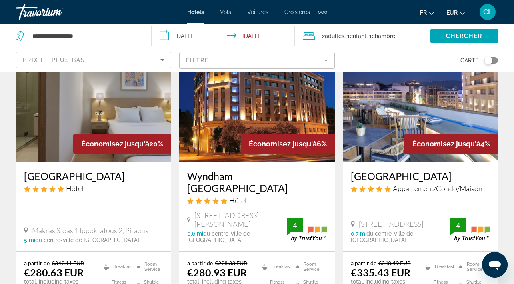
scroll to position [392, 0]
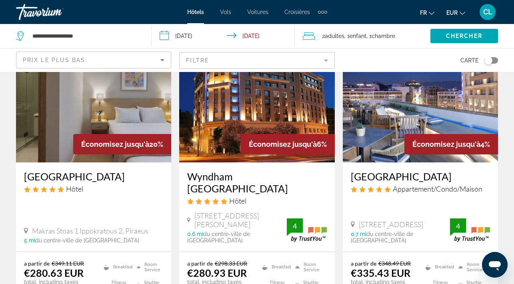
click at [279, 94] on img "Main content" at bounding box center [256, 98] width 155 height 128
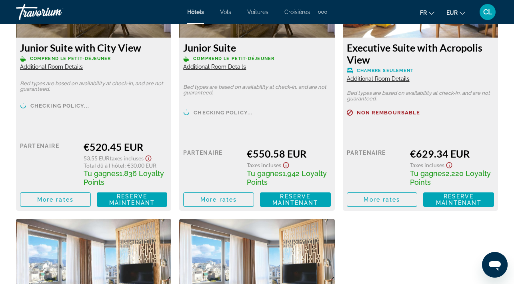
scroll to position [2756, 0]
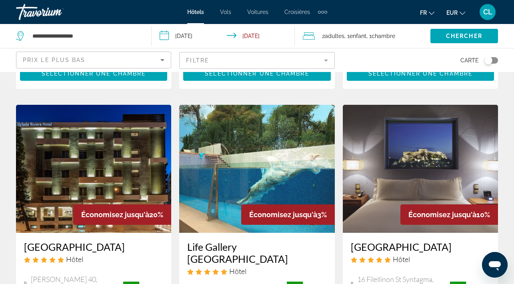
scroll to position [955, 0]
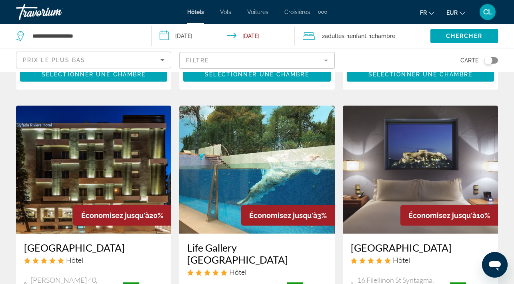
click at [399, 151] on img "Main content" at bounding box center [420, 170] width 155 height 128
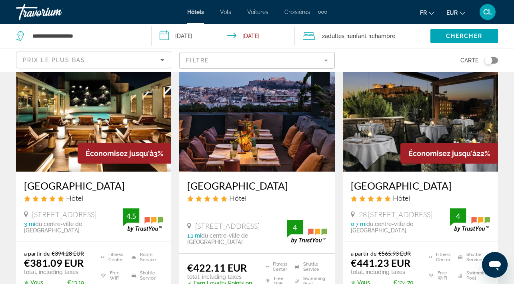
scroll to position [711, 0]
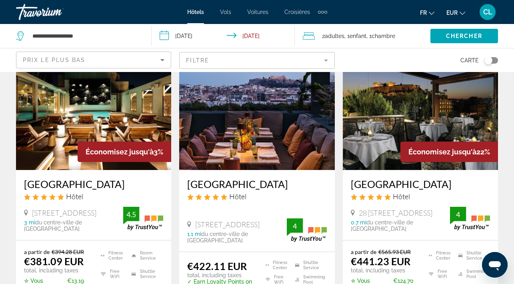
click at [399, 104] on img "Main content" at bounding box center [420, 106] width 155 height 128
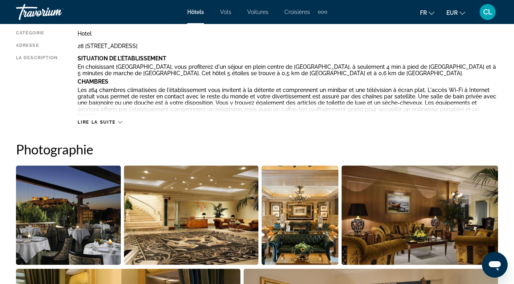
scroll to position [439, 0]
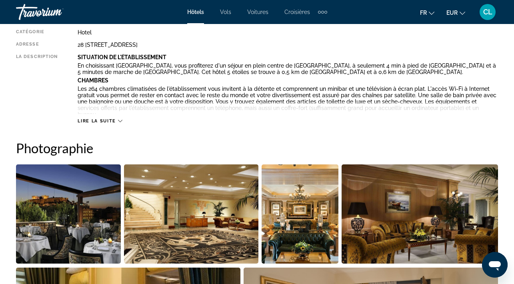
click at [114, 119] on span "Lire la suite" at bounding box center [97, 120] width 38 height 5
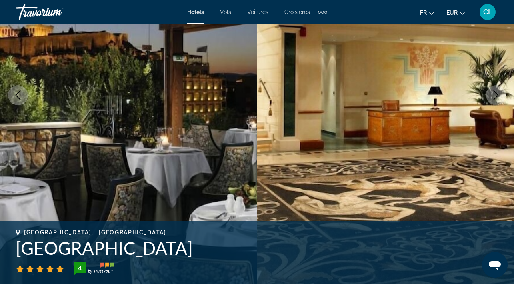
scroll to position [119, 0]
click at [20, 95] on icon "Previous image" at bounding box center [18, 95] width 10 height 10
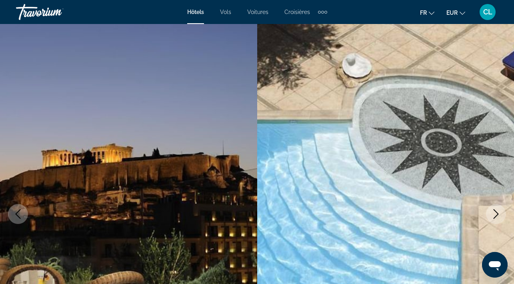
scroll to position [0, 0]
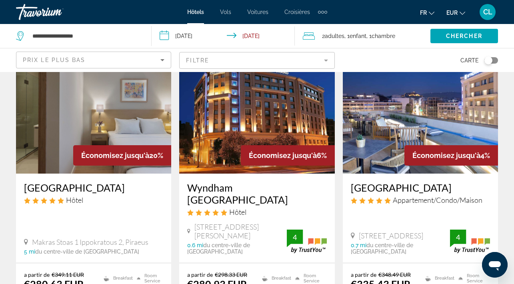
scroll to position [385, 0]
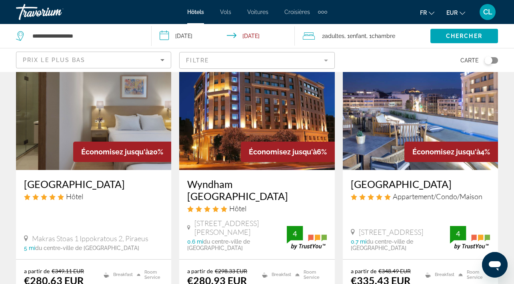
click at [270, 178] on h3 "Wyndham [GEOGRAPHIC_DATA]" at bounding box center [256, 190] width 139 height 24
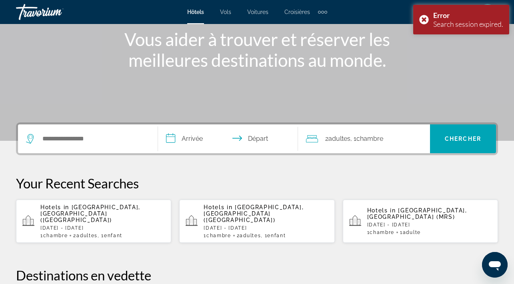
scroll to position [132, 0]
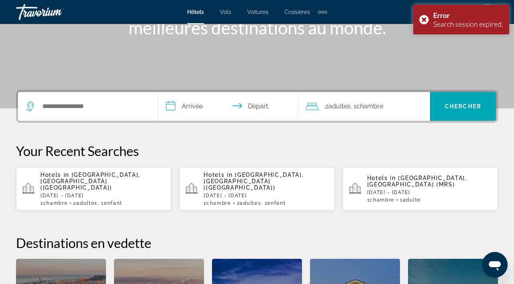
click at [124, 186] on div "Hotels in [GEOGRAPHIC_DATA], [GEOGRAPHIC_DATA] ([GEOGRAPHIC_DATA]) [DATE] - [DA…" at bounding box center [102, 189] width 124 height 34
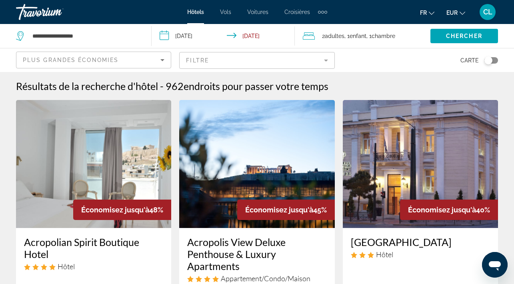
click at [208, 62] on mat-form-field "Filtre" at bounding box center [256, 60] width 155 height 17
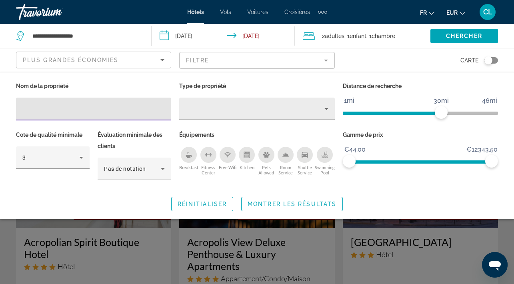
click at [208, 110] on div "Property type" at bounding box center [255, 109] width 138 height 10
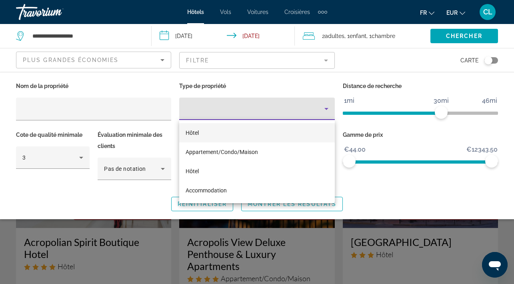
click at [109, 111] on div at bounding box center [257, 142] width 514 height 284
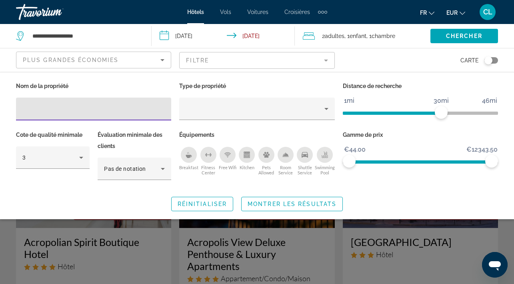
click at [81, 108] on input "Hotel Filters" at bounding box center [93, 109] width 142 height 10
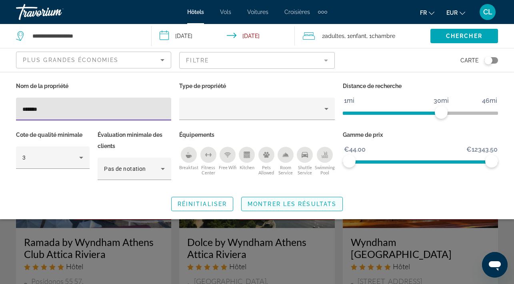
type input "*******"
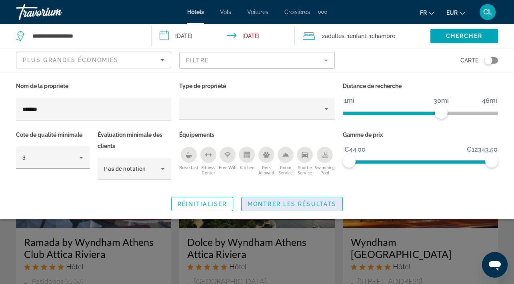
click at [278, 204] on span "Montrer les résultats" at bounding box center [291, 204] width 89 height 6
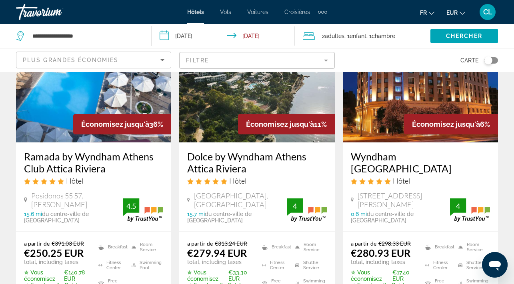
scroll to position [86, 0]
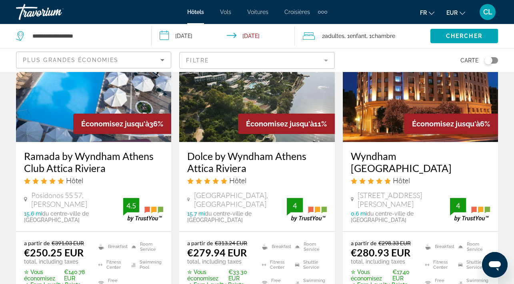
click at [412, 154] on h3 "Wyndham [GEOGRAPHIC_DATA]" at bounding box center [420, 162] width 139 height 24
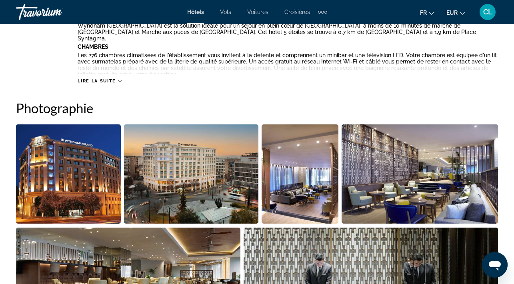
scroll to position [493, 0]
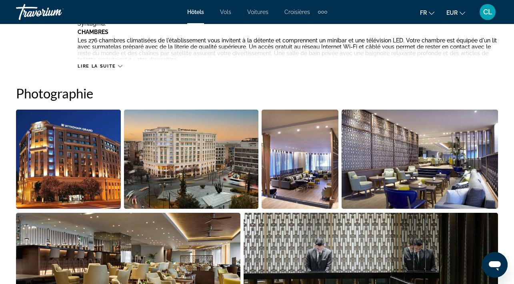
click at [117, 64] on div "Lire la suite" at bounding box center [100, 66] width 44 height 5
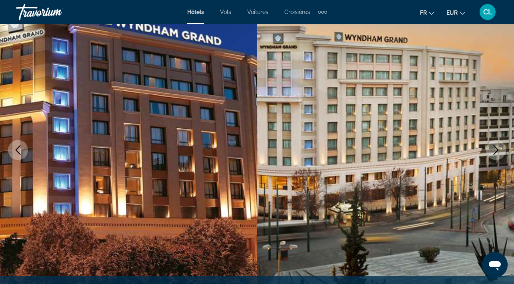
scroll to position [54, 0]
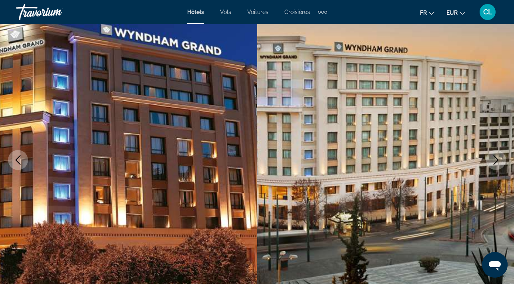
click at [495, 159] on icon "Next image" at bounding box center [496, 160] width 10 height 10
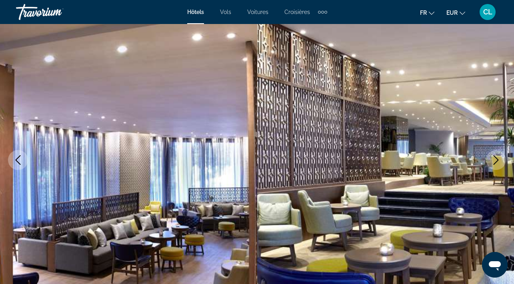
click at [495, 159] on icon "Next image" at bounding box center [496, 160] width 10 height 10
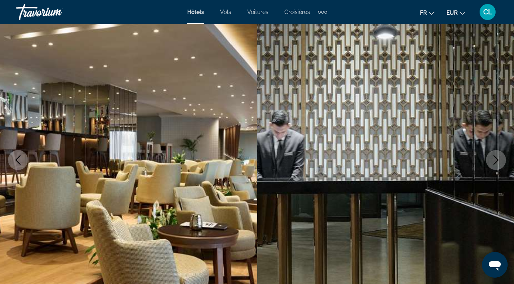
click at [495, 159] on icon "Next image" at bounding box center [496, 160] width 10 height 10
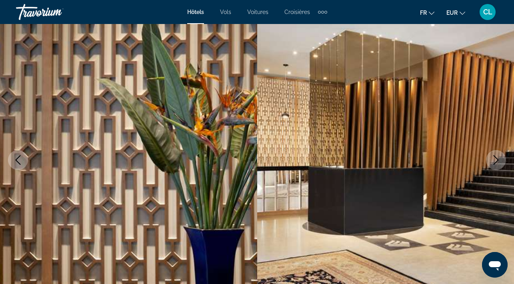
click at [495, 159] on icon "Next image" at bounding box center [496, 160] width 10 height 10
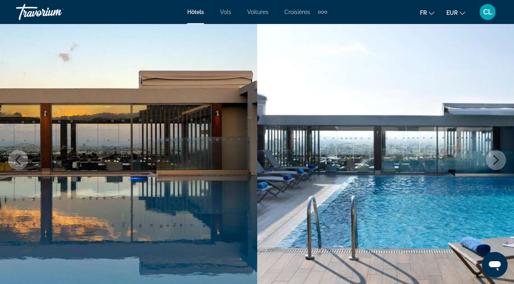
click at [495, 159] on icon "Next image" at bounding box center [496, 160] width 10 height 10
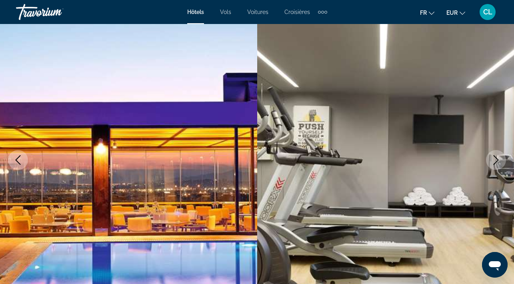
click at [495, 159] on icon "Next image" at bounding box center [496, 160] width 10 height 10
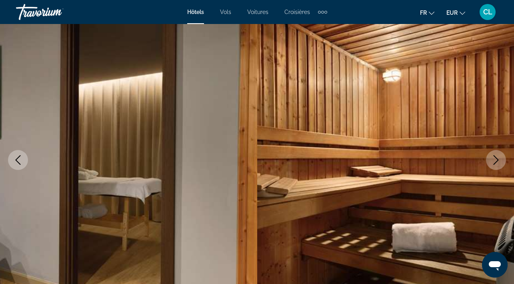
click at [495, 159] on icon "Next image" at bounding box center [496, 160] width 10 height 10
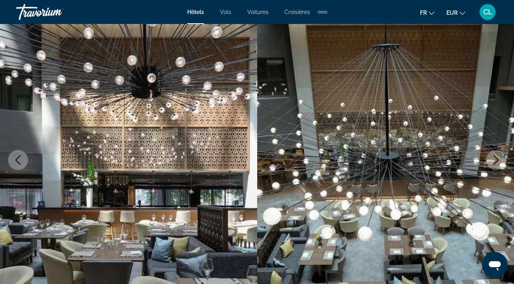
click at [495, 159] on icon "Next image" at bounding box center [496, 160] width 10 height 10
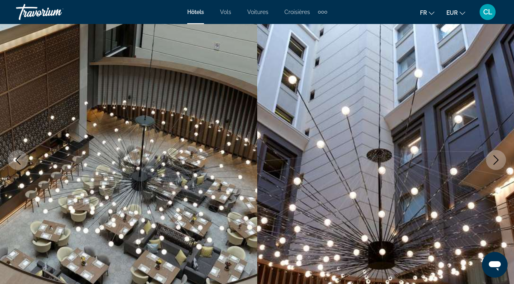
click at [495, 159] on icon "Next image" at bounding box center [496, 160] width 10 height 10
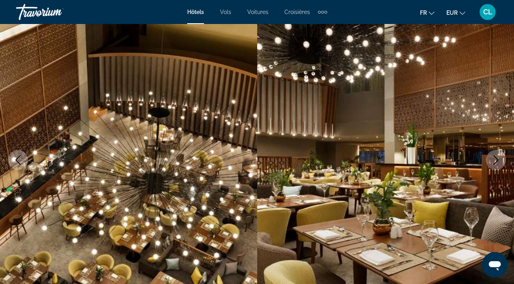
click at [495, 159] on icon "Next image" at bounding box center [496, 160] width 10 height 10
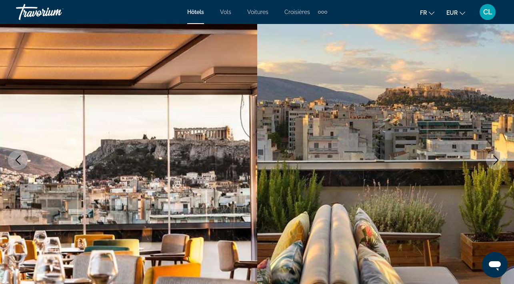
click at [495, 159] on icon "Next image" at bounding box center [496, 160] width 10 height 10
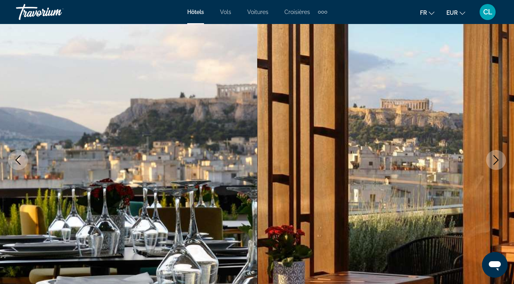
click at [495, 159] on icon "Next image" at bounding box center [496, 160] width 10 height 10
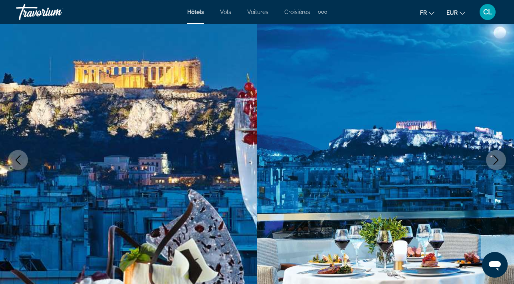
click at [495, 159] on icon "Next image" at bounding box center [496, 160] width 10 height 10
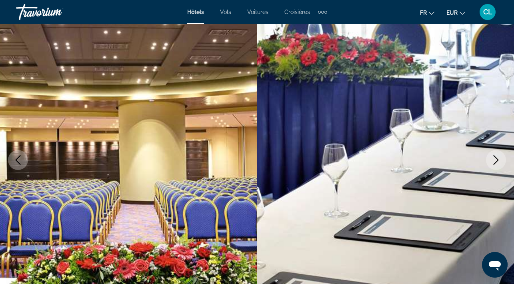
click at [495, 159] on icon "Next image" at bounding box center [496, 160] width 10 height 10
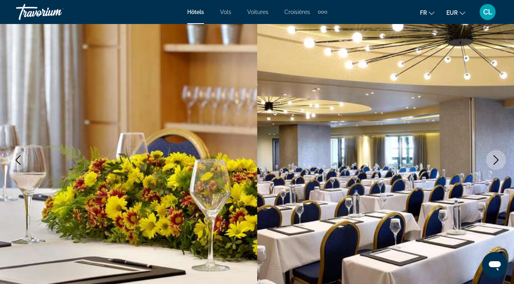
click at [495, 159] on icon "Next image" at bounding box center [496, 160] width 10 height 10
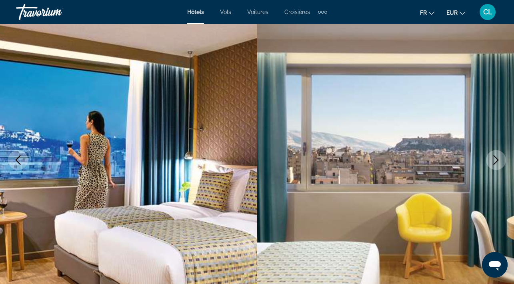
click at [495, 159] on icon "Next image" at bounding box center [496, 160] width 10 height 10
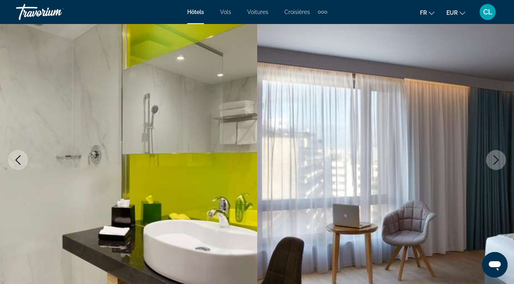
click at [495, 159] on icon "Next image" at bounding box center [496, 160] width 10 height 10
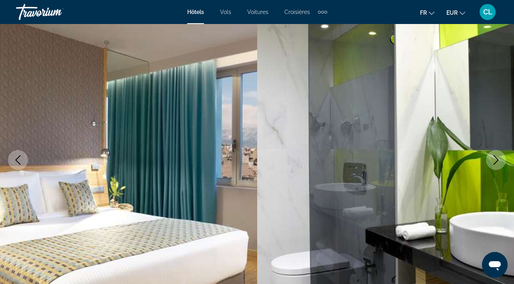
click at [495, 159] on icon "Next image" at bounding box center [496, 160] width 10 height 10
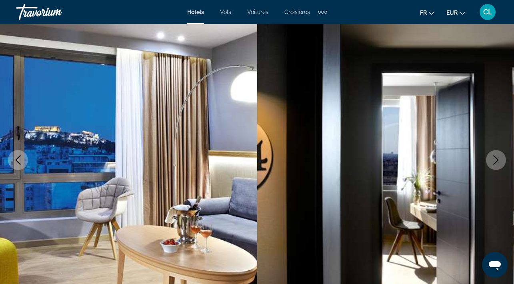
click at [495, 159] on icon "Next image" at bounding box center [496, 160] width 10 height 10
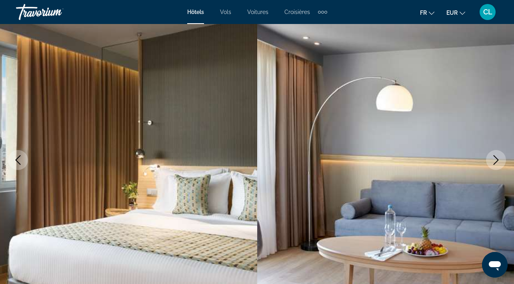
click at [495, 159] on icon "Next image" at bounding box center [496, 160] width 10 height 10
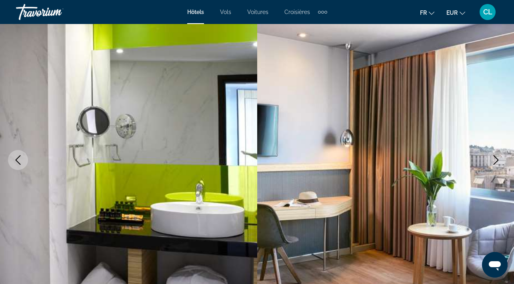
click at [495, 159] on icon "Next image" at bounding box center [496, 160] width 10 height 10
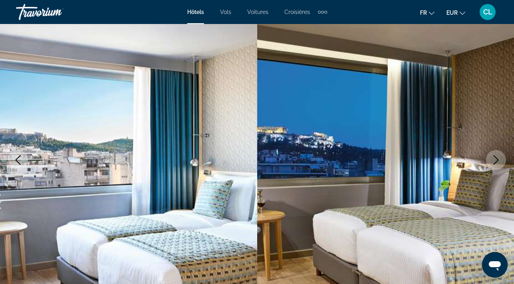
click at [495, 159] on icon "Next image" at bounding box center [496, 160] width 10 height 10
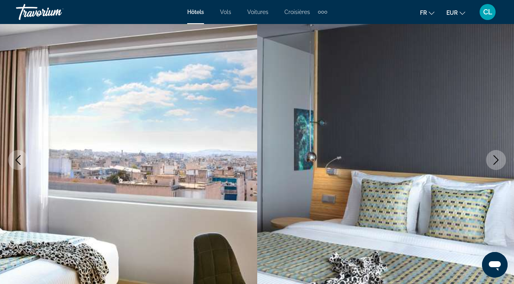
click at [495, 159] on icon "Next image" at bounding box center [496, 160] width 10 height 10
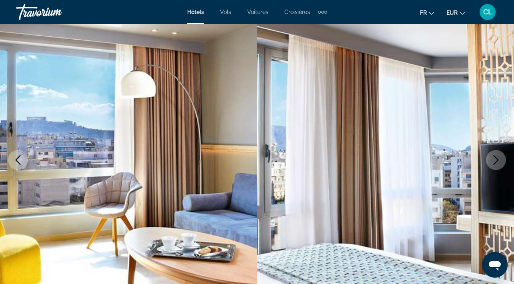
click at [495, 159] on icon "Next image" at bounding box center [496, 160] width 10 height 10
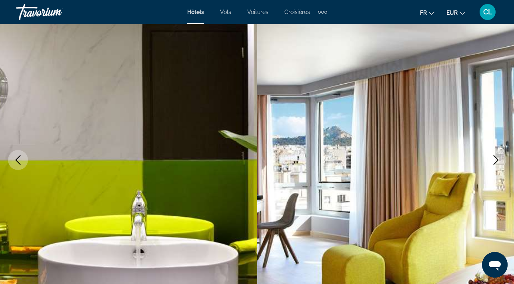
click at [495, 159] on icon "Next image" at bounding box center [496, 160] width 10 height 10
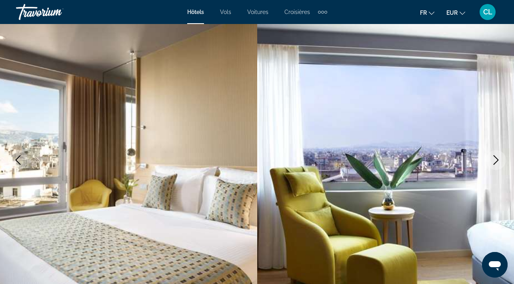
click at [495, 159] on icon "Next image" at bounding box center [496, 160] width 10 height 10
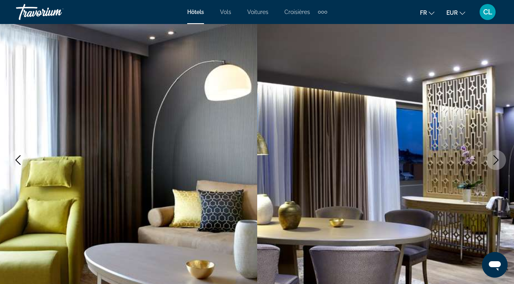
click at [495, 159] on icon "Next image" at bounding box center [496, 160] width 10 height 10
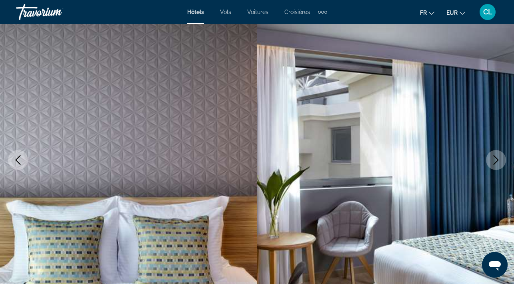
click at [495, 159] on icon "Next image" at bounding box center [496, 160] width 10 height 10
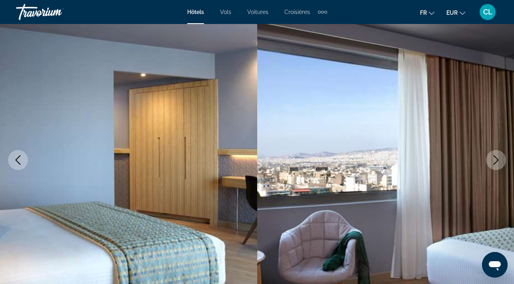
click at [495, 159] on icon "Next image" at bounding box center [496, 160] width 10 height 10
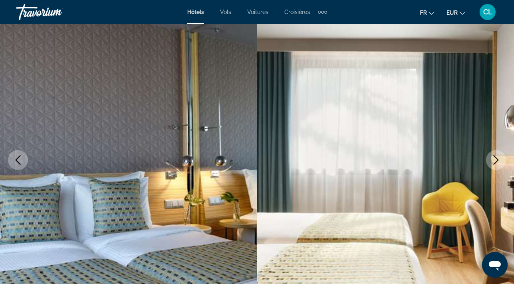
click at [495, 159] on icon "Next image" at bounding box center [496, 160] width 10 height 10
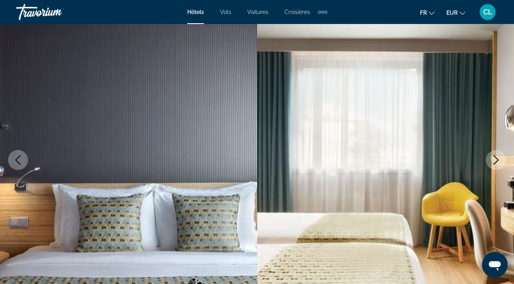
click at [495, 159] on icon "Next image" at bounding box center [496, 160] width 10 height 10
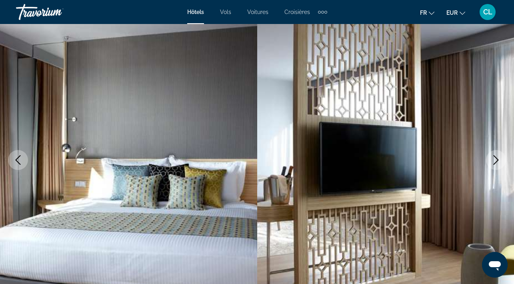
click at [495, 159] on icon "Next image" at bounding box center [496, 160] width 10 height 10
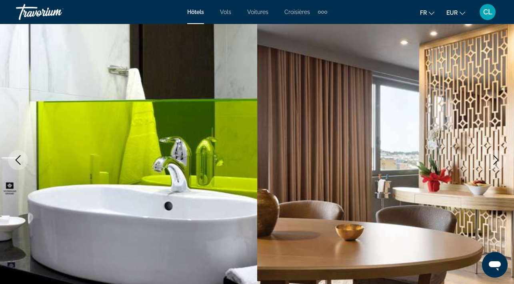
click at [495, 159] on icon "Next image" at bounding box center [496, 160] width 10 height 10
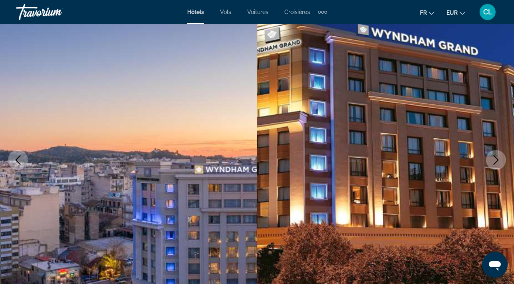
click at [495, 159] on icon "Next image" at bounding box center [496, 160] width 10 height 10
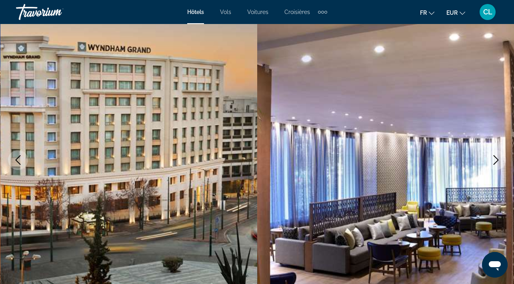
click at [495, 159] on icon "Next image" at bounding box center [496, 160] width 10 height 10
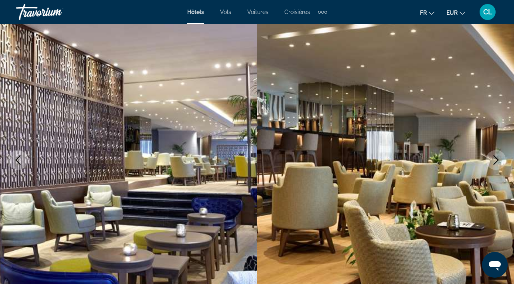
click at [495, 159] on icon "Next image" at bounding box center [496, 160] width 10 height 10
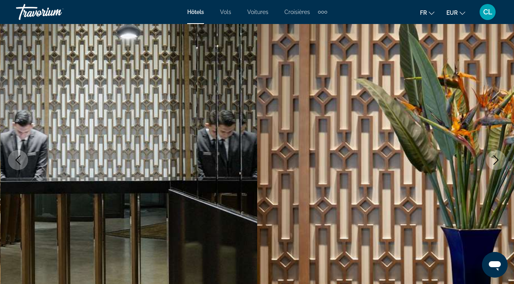
click at [495, 159] on icon "Next image" at bounding box center [496, 160] width 10 height 10
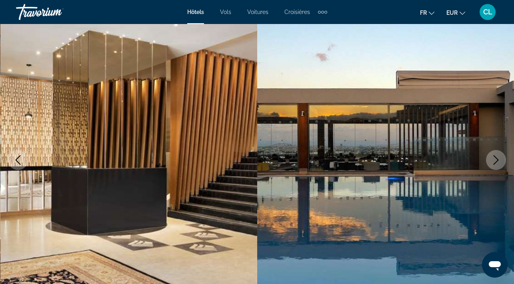
click at [495, 159] on icon "Next image" at bounding box center [496, 160] width 10 height 10
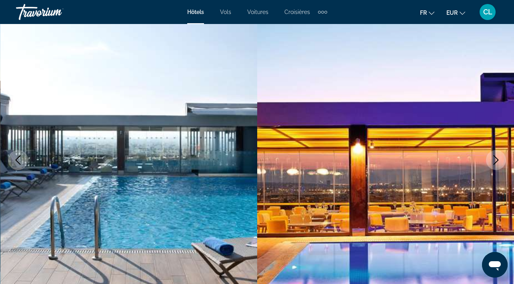
click at [495, 159] on icon "Next image" at bounding box center [496, 160] width 10 height 10
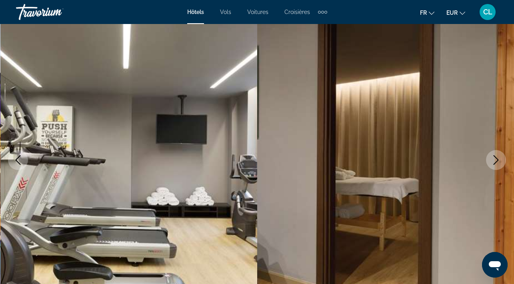
click at [495, 159] on icon "Next image" at bounding box center [496, 160] width 10 height 10
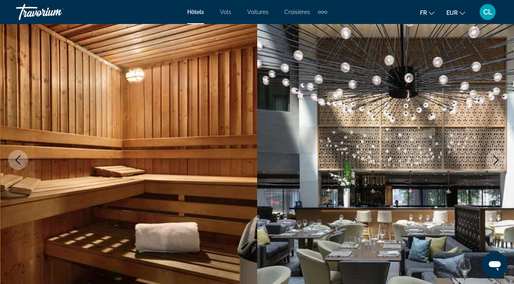
click at [495, 159] on icon "Next image" at bounding box center [496, 160] width 10 height 10
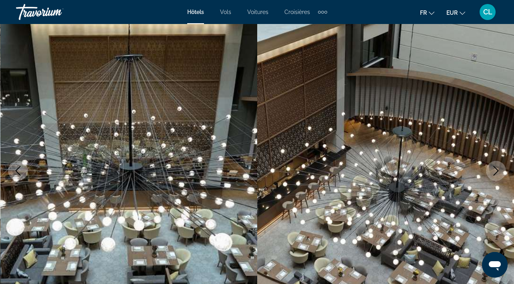
scroll to position [0, 0]
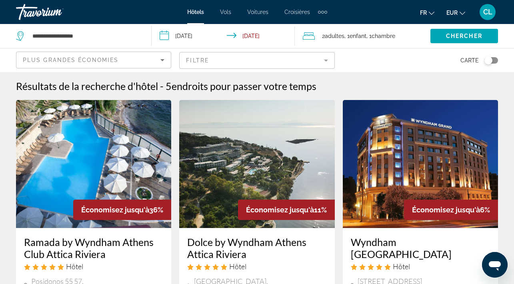
click at [221, 60] on mat-form-field "Filtre" at bounding box center [256, 60] width 155 height 17
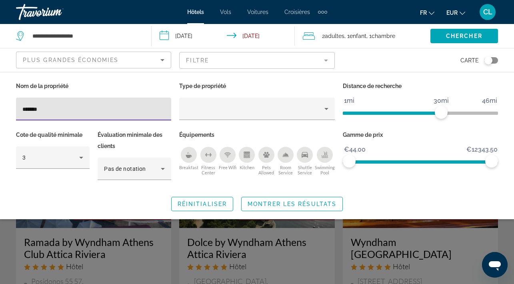
drag, startPoint x: 64, startPoint y: 110, endPoint x: 18, endPoint y: 112, distance: 45.7
click at [18, 112] on div "*******" at bounding box center [93, 109] width 155 height 23
drag, startPoint x: 66, startPoint y: 109, endPoint x: 22, endPoint y: 110, distance: 44.8
click at [20, 110] on div "*******" at bounding box center [93, 109] width 155 height 23
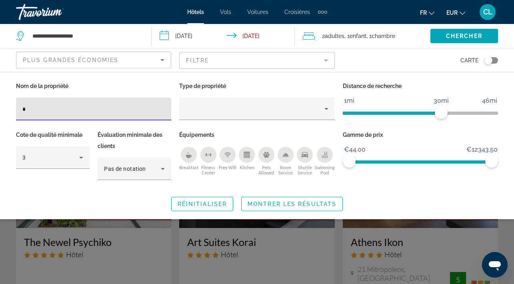
type input "*"
click at [283, 206] on span "Montrer les résultats" at bounding box center [291, 204] width 89 height 6
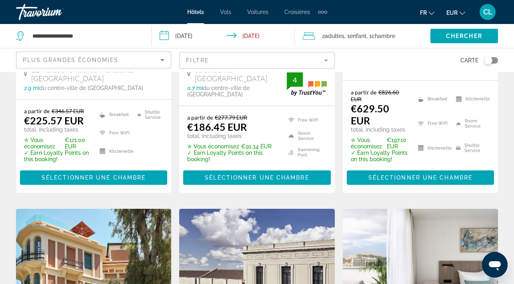
scroll to position [220, 0]
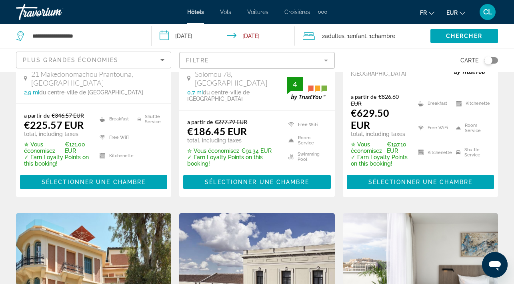
click at [327, 62] on mat-form-field "Filtre" at bounding box center [256, 60] width 155 height 17
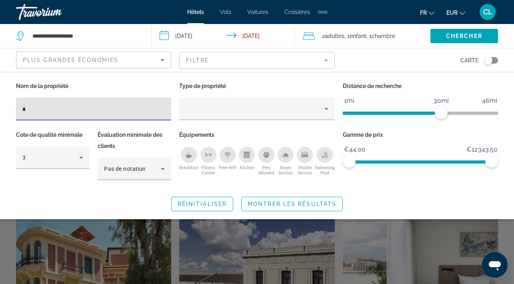
click at [307, 153] on icon "Shuttle Service" at bounding box center [304, 155] width 6 height 6
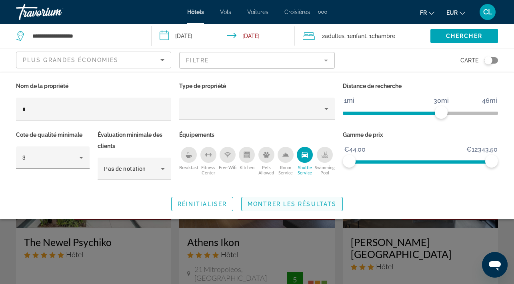
click at [288, 202] on span "Montrer les résultats" at bounding box center [291, 204] width 89 height 6
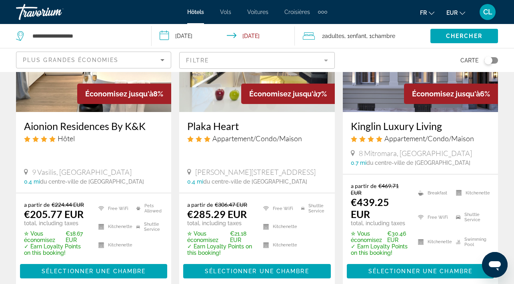
scroll to position [1130, 0]
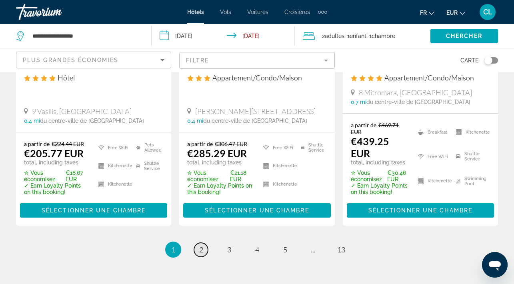
click at [200, 245] on span "2" at bounding box center [201, 249] width 4 height 9
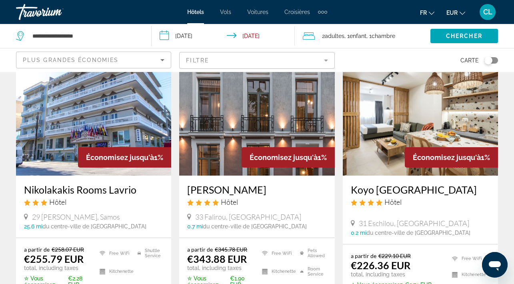
click at [393, 184] on h3 "Koyo [GEOGRAPHIC_DATA]" at bounding box center [420, 190] width 139 height 12
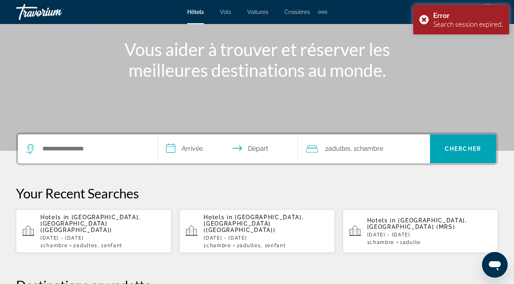
scroll to position [95, 0]
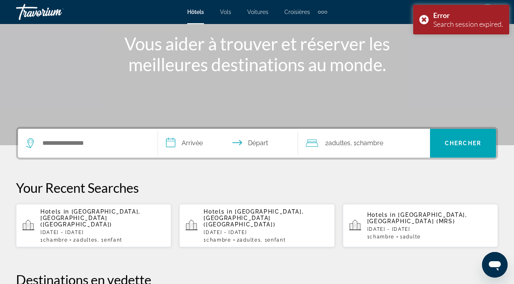
click at [140, 216] on div "Hotels in [GEOGRAPHIC_DATA], [GEOGRAPHIC_DATA] ([GEOGRAPHIC_DATA]) [DATE] - [DA…" at bounding box center [102, 225] width 124 height 34
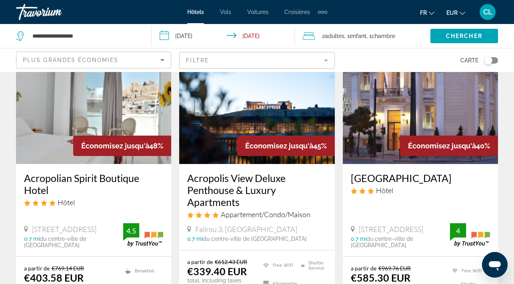
scroll to position [64, 0]
click at [162, 58] on icon "Sort by" at bounding box center [163, 60] width 10 height 10
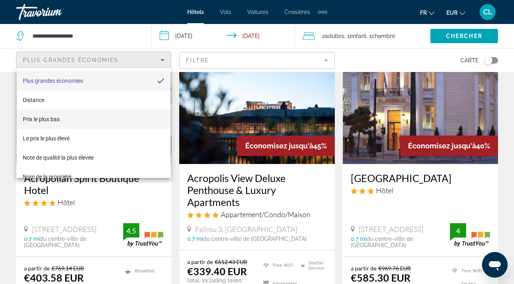
click at [80, 123] on mat-option "Prix le plus bas" at bounding box center [93, 119] width 154 height 19
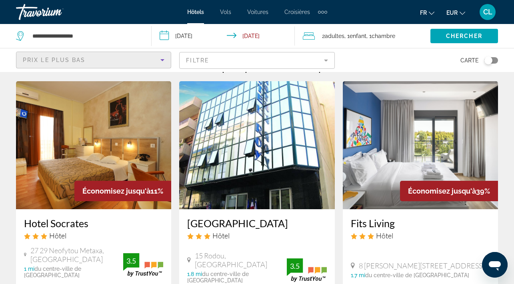
scroll to position [19, 0]
click at [223, 61] on mat-form-field "Filtre" at bounding box center [256, 60] width 155 height 17
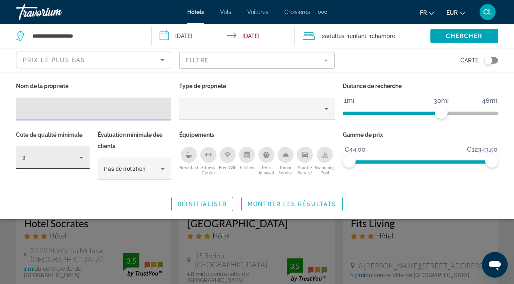
click at [80, 161] on icon "Hotel Filters" at bounding box center [81, 158] width 10 height 10
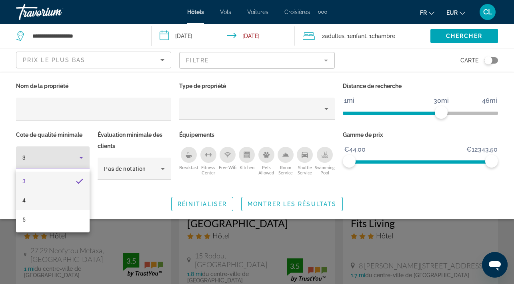
click at [62, 198] on mat-option "4" at bounding box center [53, 200] width 74 height 19
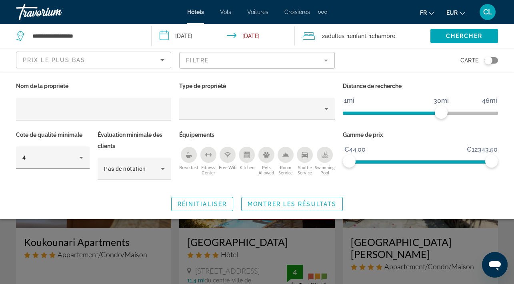
click at [302, 153] on icon "Shuttle Service" at bounding box center [304, 155] width 6 height 6
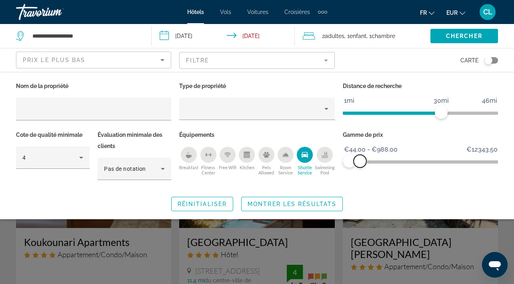
drag, startPoint x: 493, startPoint y: 161, endPoint x: 360, endPoint y: 183, distance: 135.0
click at [360, 183] on div "Gamme de prix €44.00 €12343.50 €44.00 €988.00 €44.00 - €988.00" at bounding box center [420, 159] width 163 height 60
click at [295, 201] on span "Montrer les résultats" at bounding box center [291, 204] width 89 height 6
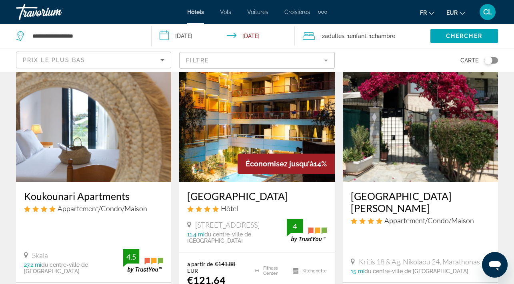
scroll to position [46, 0]
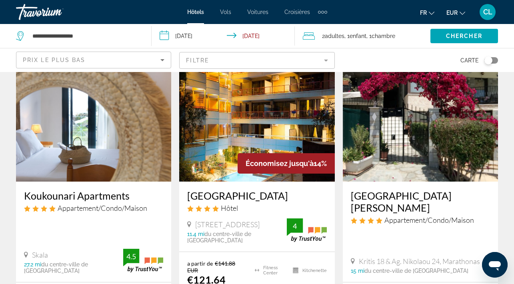
click at [327, 62] on mat-form-field "Filtre" at bounding box center [256, 60] width 155 height 17
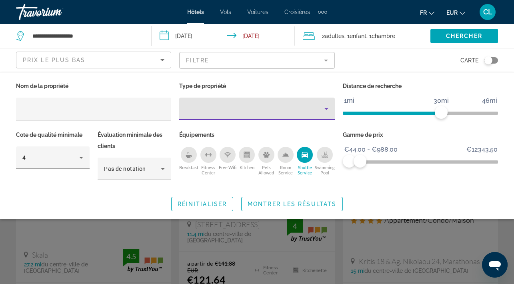
click at [259, 106] on div "Property type" at bounding box center [255, 109] width 138 height 10
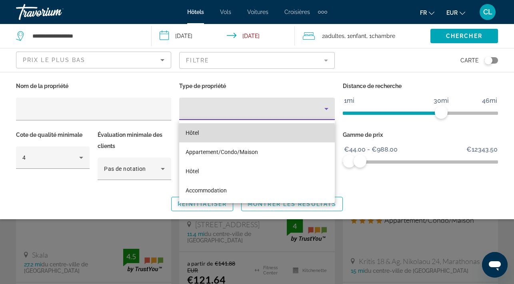
click at [213, 136] on mat-option "Hôtel" at bounding box center [256, 132] width 155 height 19
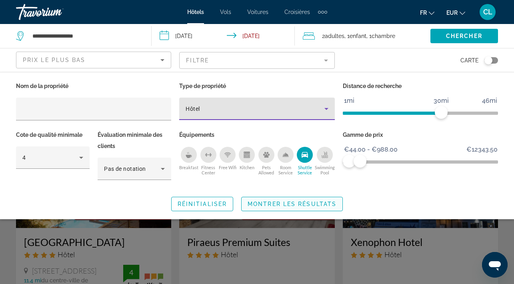
click at [257, 202] on span "Montrer les résultats" at bounding box center [291, 204] width 89 height 6
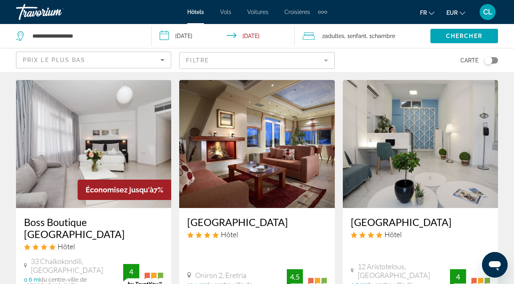
scroll to position [662, 0]
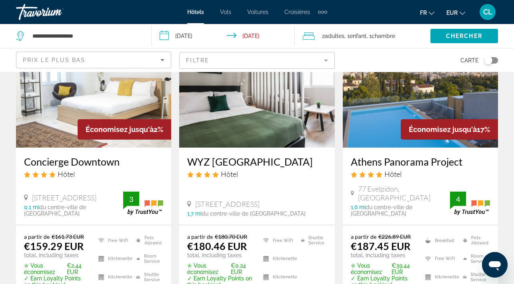
click at [130, 117] on img "Main content" at bounding box center [93, 84] width 155 height 128
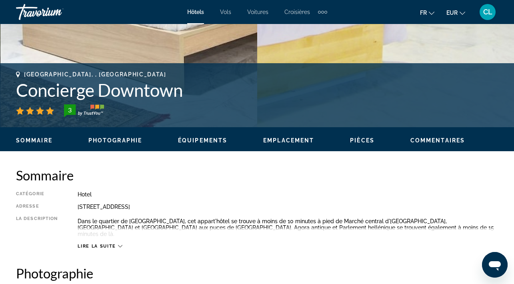
scroll to position [276, 0]
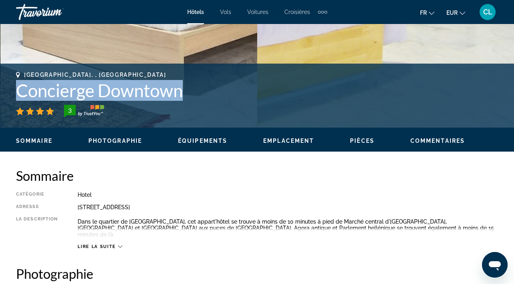
drag, startPoint x: 188, startPoint y: 94, endPoint x: 14, endPoint y: 94, distance: 173.5
click at [14, 94] on div "[GEOGRAPHIC_DATA], , [GEOGRAPHIC_DATA] Concierge Downtown 3 Adresse [STREET_ADD…" at bounding box center [257, 96] width 514 height 48
copy h1 "Concierge Downtown"
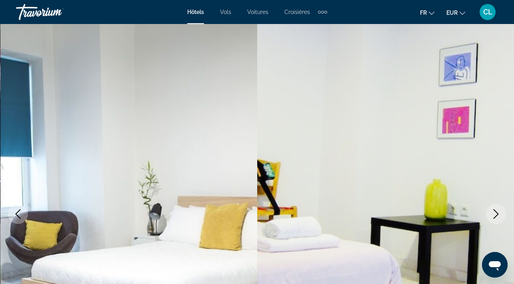
scroll to position [0, 0]
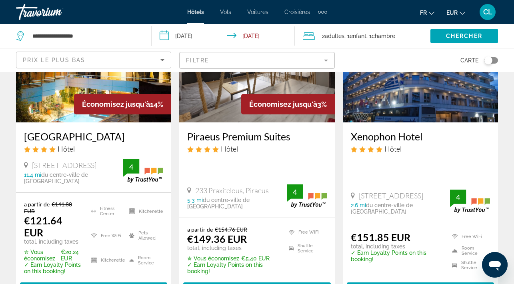
scroll to position [108, 0]
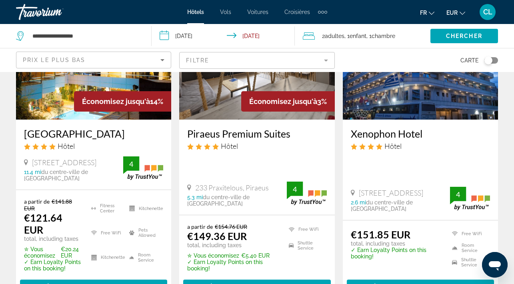
click at [416, 98] on img "Main content" at bounding box center [420, 56] width 155 height 128
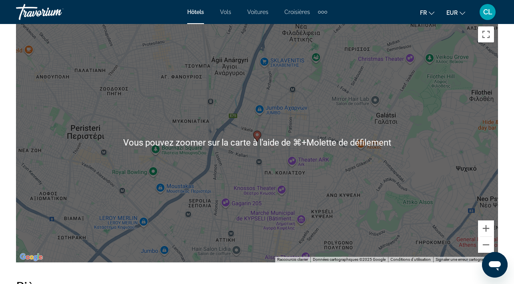
scroll to position [881, 0]
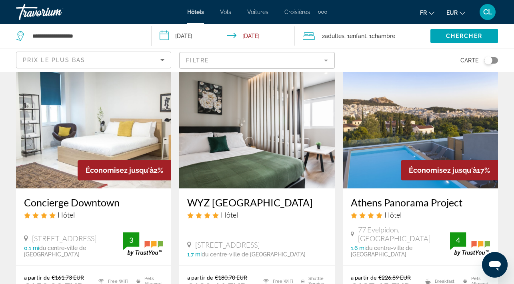
scroll to position [362, 0]
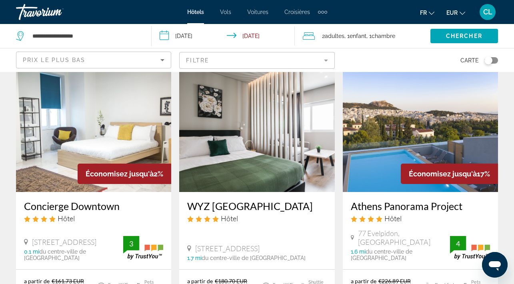
click at [299, 58] on mat-form-field "Filtre" at bounding box center [256, 60] width 155 height 17
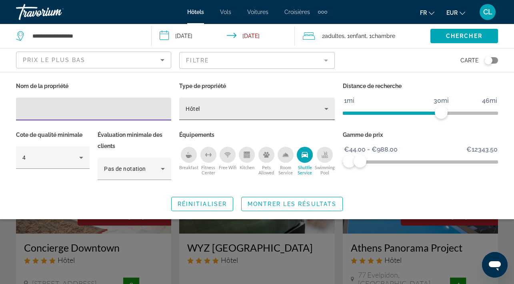
scroll to position [318, 0]
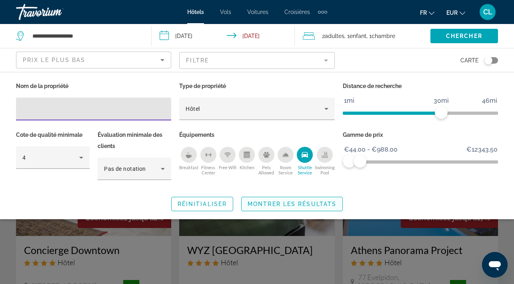
click at [281, 196] on span "Search widget" at bounding box center [292, 203] width 101 height 19
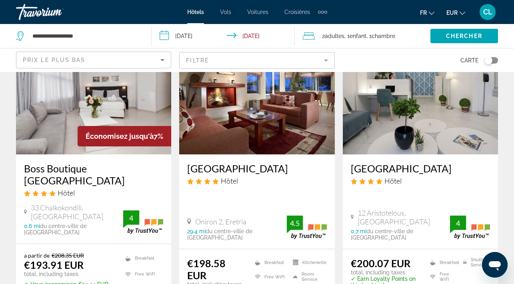
scroll to position [716, 0]
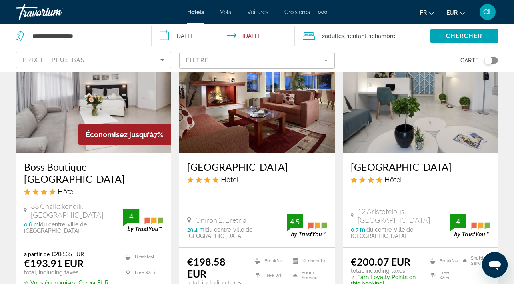
click at [98, 95] on img "Main content" at bounding box center [93, 89] width 155 height 128
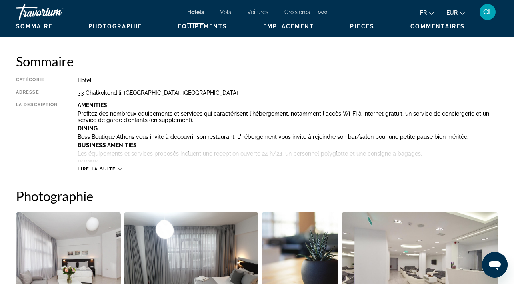
scroll to position [387, 0]
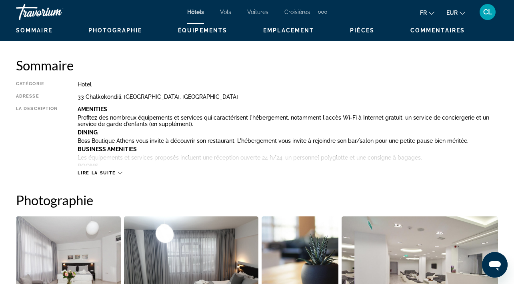
click at [120, 171] on icon "Main content" at bounding box center [120, 173] width 4 height 4
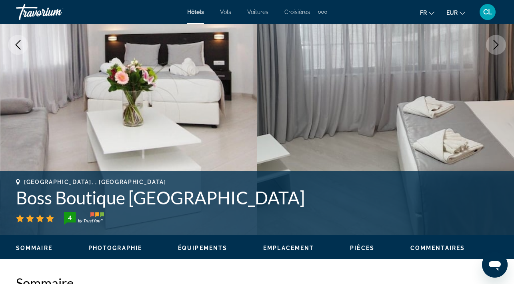
scroll to position [169, 0]
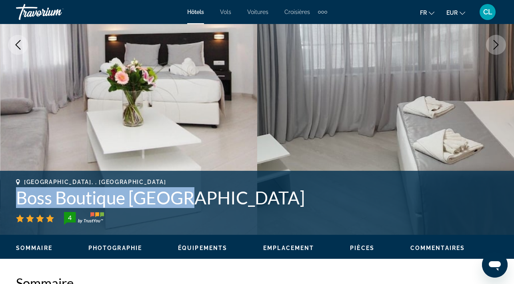
drag, startPoint x: 184, startPoint y: 202, endPoint x: 18, endPoint y: 206, distance: 166.0
click at [18, 206] on h1 "Boss Boutique [GEOGRAPHIC_DATA]" at bounding box center [257, 197] width 482 height 21
copy h1 "Boss Boutique [GEOGRAPHIC_DATA]"
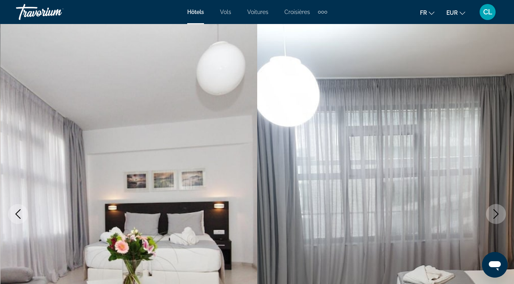
scroll to position [0, 0]
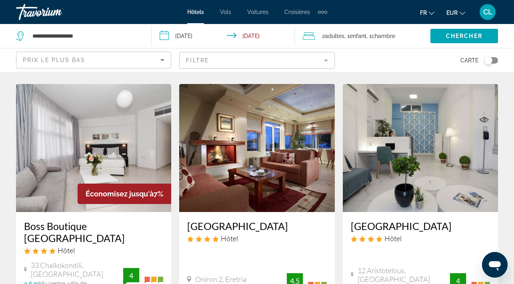
scroll to position [653, 0]
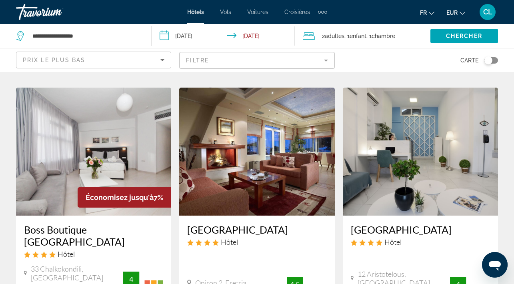
click at [404, 118] on img "Main content" at bounding box center [420, 152] width 155 height 128
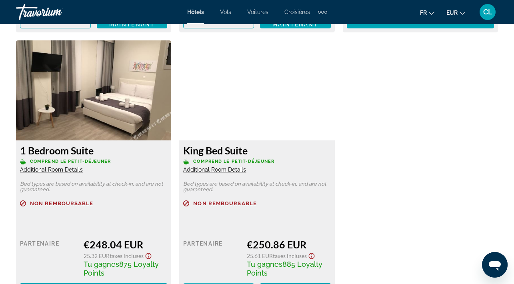
scroll to position [1527, 0]
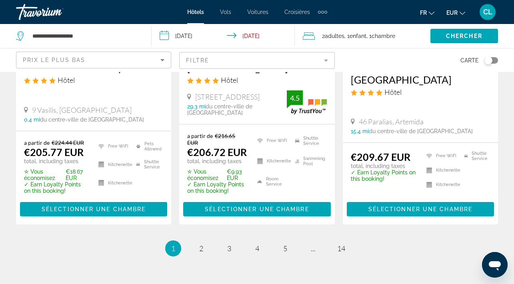
scroll to position [1136, 0]
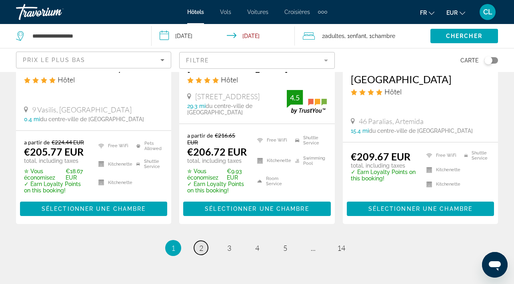
click at [200, 244] on span "2" at bounding box center [201, 248] width 4 height 9
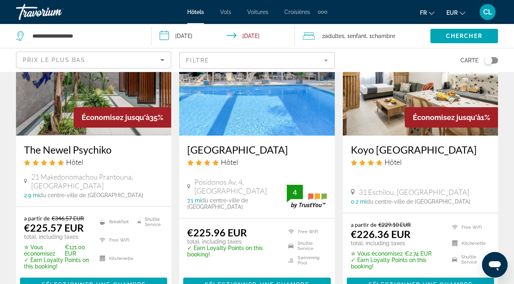
scroll to position [408, 0]
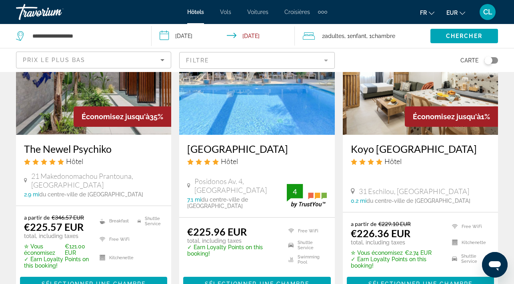
click at [379, 143] on h3 "Koyo [GEOGRAPHIC_DATA]" at bounding box center [420, 149] width 139 height 12
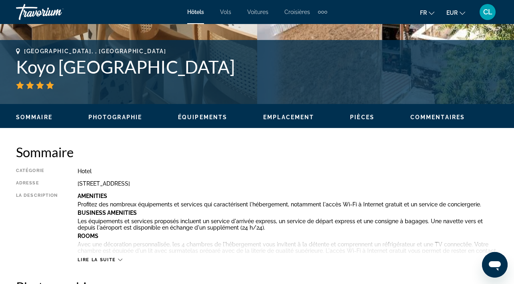
scroll to position [277, 0]
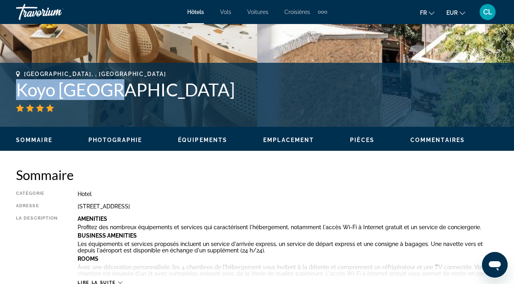
drag, startPoint x: 114, startPoint y: 96, endPoint x: 18, endPoint y: 90, distance: 96.5
click at [18, 90] on h1 "Koyo [GEOGRAPHIC_DATA]" at bounding box center [257, 89] width 482 height 21
copy h1 "Koyo [GEOGRAPHIC_DATA]"
